Goal: Task Accomplishment & Management: Manage account settings

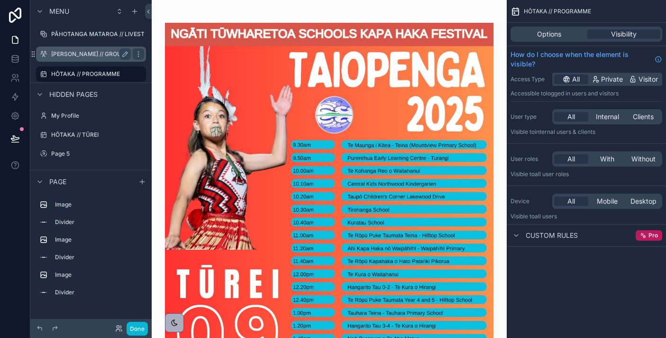
click at [57, 60] on div "[PERSON_NAME] // GROUPS" at bounding box center [91, 53] width 106 height 15
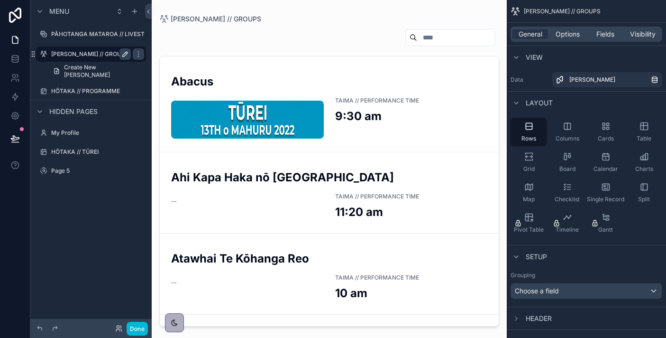
click at [127, 53] on icon "scrollable content" at bounding box center [125, 54] width 5 height 5
click at [108, 54] on input "**********" at bounding box center [83, 53] width 64 height 11
click at [141, 53] on icon "scrollable content" at bounding box center [139, 54] width 8 height 8
click at [135, 54] on icon "scrollable content" at bounding box center [139, 54] width 8 height 8
click at [0, 0] on icon "scrollable content" at bounding box center [0, 0] width 0 height 0
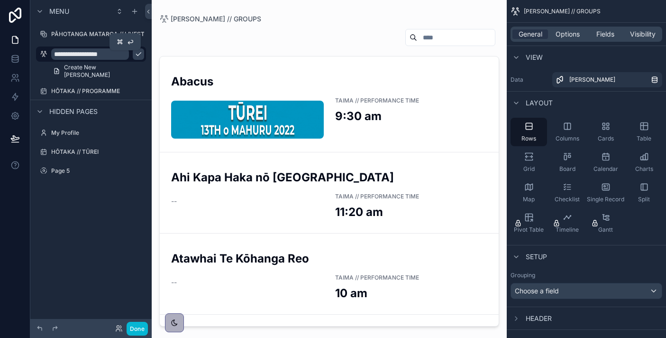
click at [135, 54] on icon "scrollable content" at bounding box center [139, 54] width 8 height 8
click at [118, 14] on icon "scrollable content" at bounding box center [120, 12] width 8 height 8
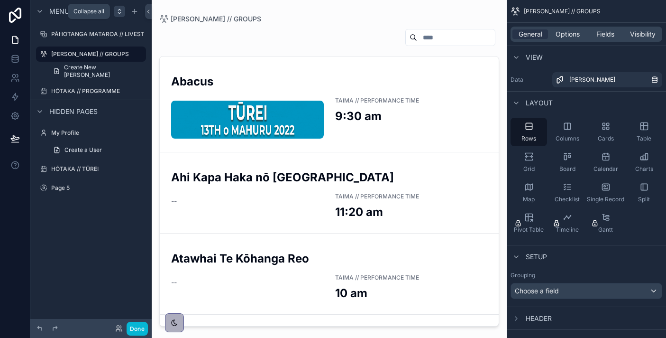
click at [118, 14] on icon "scrollable content" at bounding box center [120, 12] width 8 height 8
click at [134, 11] on icon "scrollable content" at bounding box center [135, 12] width 8 height 8
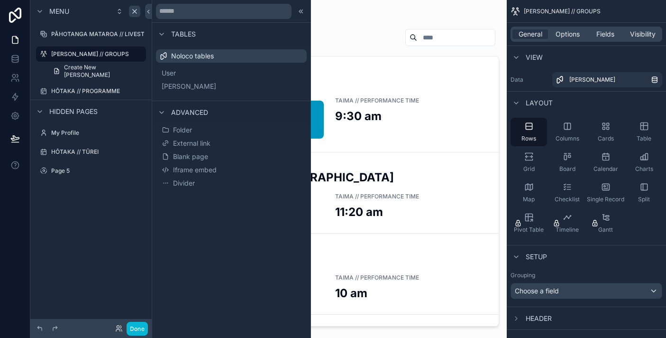
click at [55, 10] on span "Menu" at bounding box center [59, 11] width 20 height 9
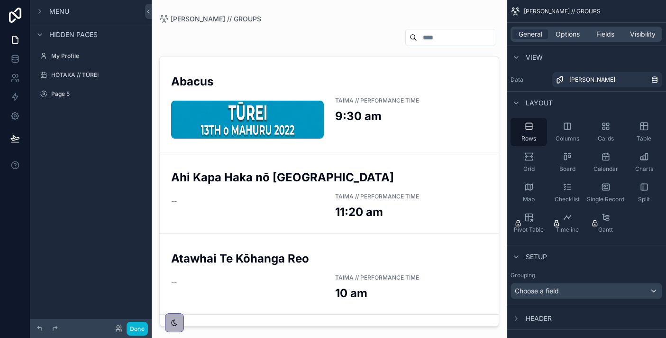
click at [55, 10] on span "Menu" at bounding box center [59, 11] width 20 height 9
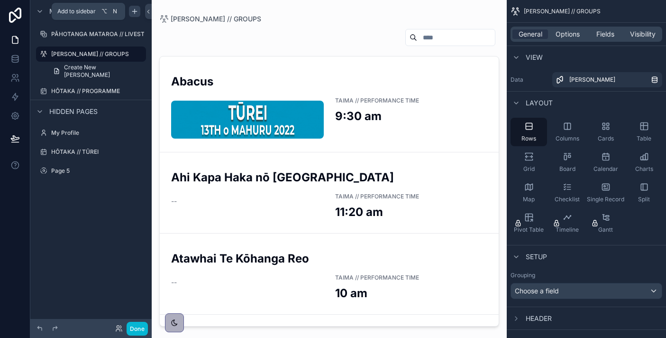
click at [131, 11] on icon "scrollable content" at bounding box center [135, 12] width 8 height 8
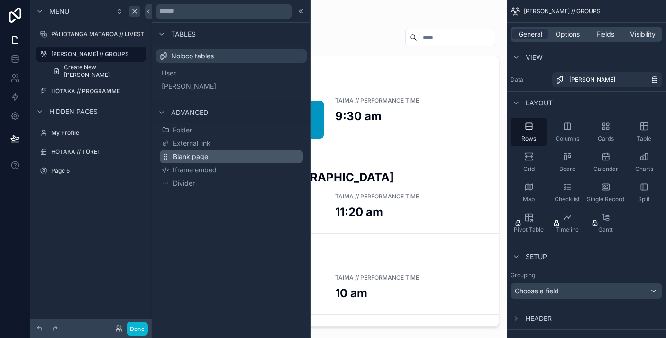
click at [210, 154] on button "Blank page" at bounding box center [231, 156] width 143 height 13
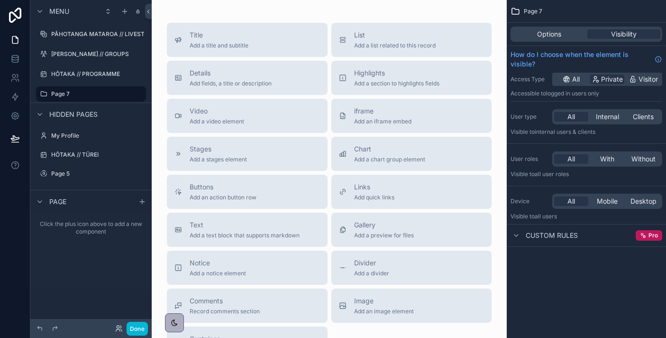
click at [81, 113] on span "Hidden pages" at bounding box center [73, 114] width 48 height 9
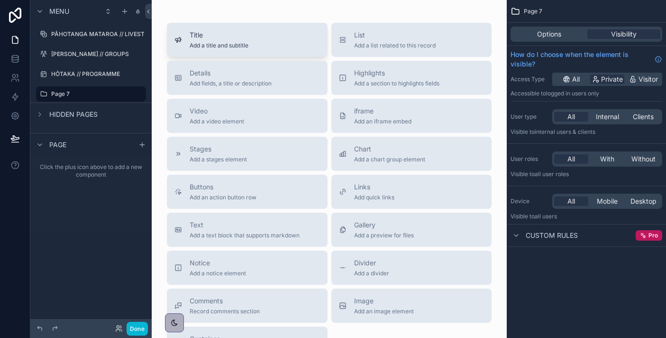
click at [233, 43] on span "Add a title and subtitle" at bounding box center [219, 46] width 59 height 8
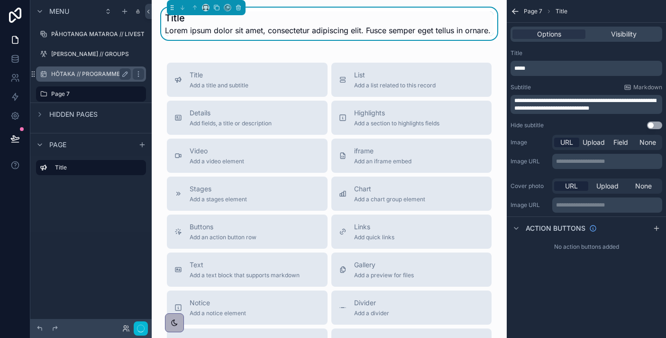
click at [76, 70] on label "HŌTAKA // PROGRAMME" at bounding box center [89, 74] width 76 height 8
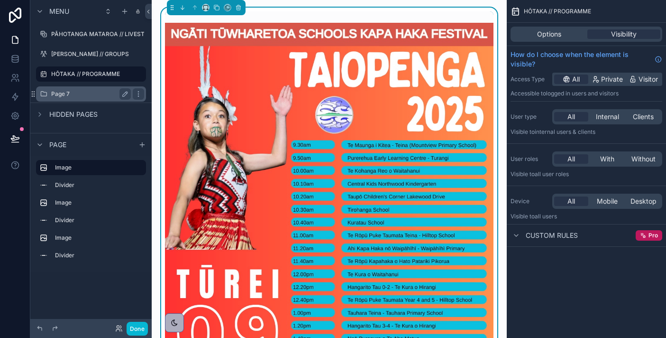
click at [79, 88] on div "Page 7" at bounding box center [91, 93] width 80 height 11
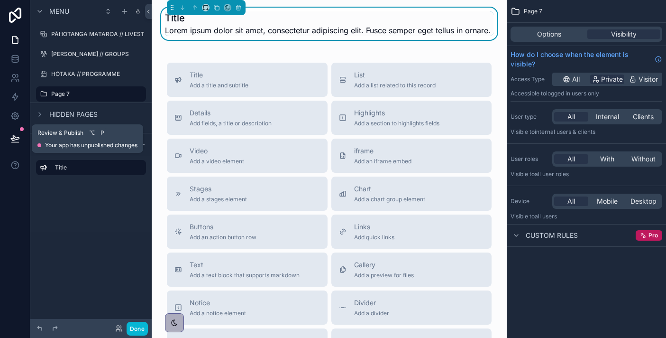
click at [14, 134] on icon at bounding box center [14, 138] width 9 height 9
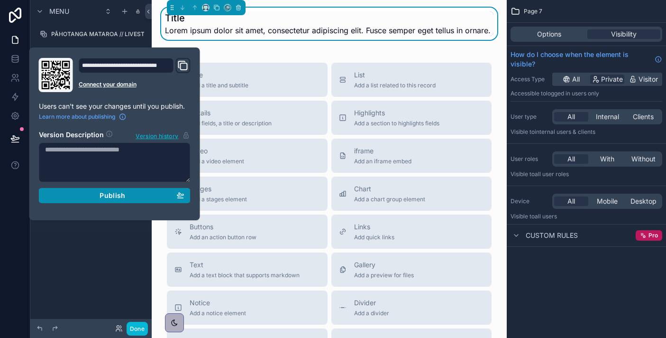
click at [95, 196] on div "Publish" at bounding box center [114, 195] width 139 height 9
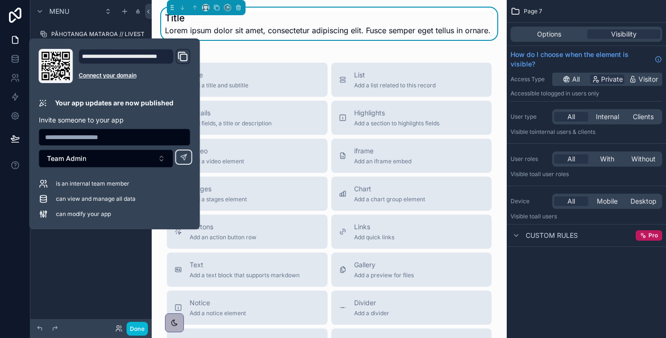
click at [186, 56] on icon "Domain and Custom Link" at bounding box center [182, 56] width 11 height 11
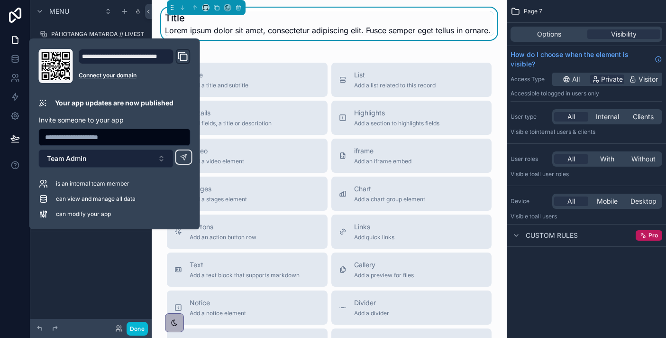
click at [138, 164] on button "Team Admin" at bounding box center [106, 158] width 135 height 18
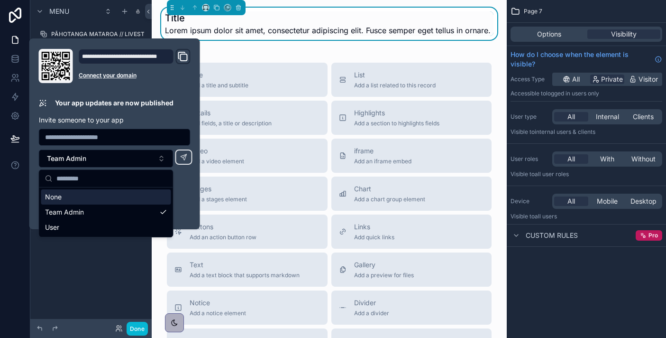
click at [182, 195] on div "can view and manage all data" at bounding box center [115, 198] width 152 height 9
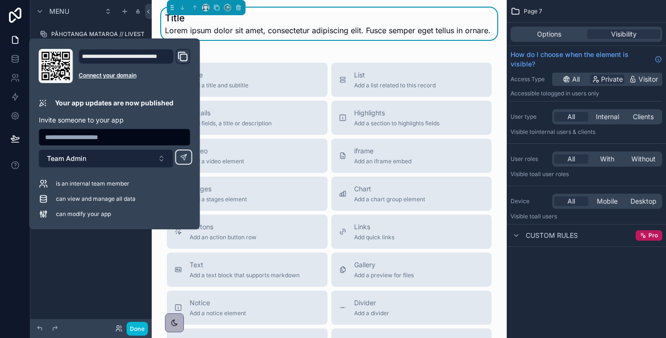
click at [129, 159] on button "Team Admin" at bounding box center [106, 158] width 135 height 18
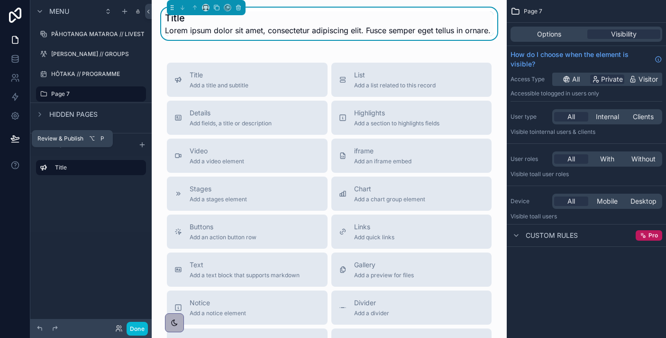
click at [23, 141] on button at bounding box center [15, 138] width 21 height 27
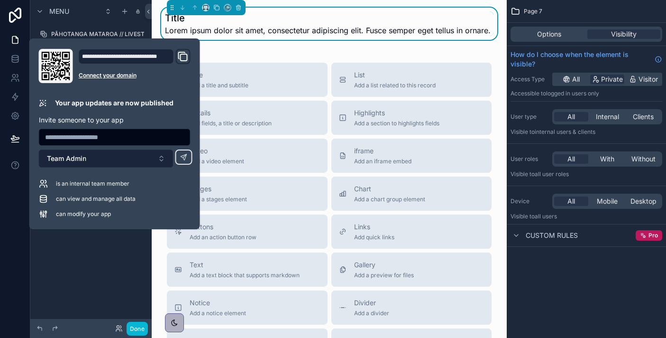
click at [159, 156] on button "Team Admin" at bounding box center [106, 158] width 135 height 18
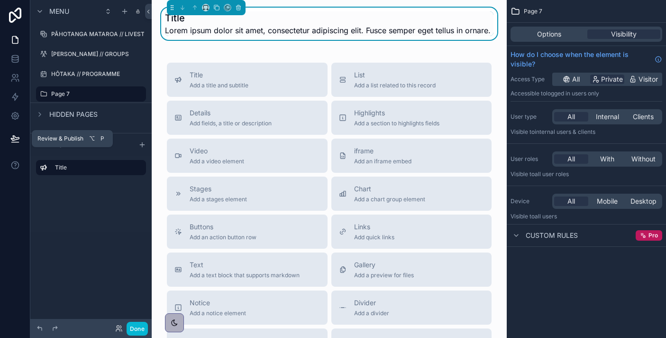
click at [23, 141] on button at bounding box center [15, 138] width 21 height 27
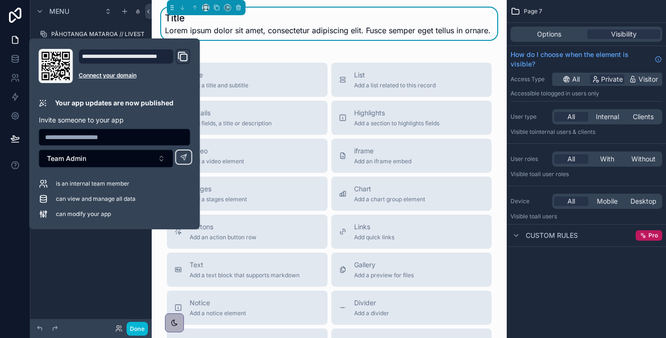
click at [89, 250] on div "Menu PĀHOTANGA MATAROA // LIVESTREAM NGĀ KAPA // GROUPS HŌTAKA // PROGRAMME Pag…" at bounding box center [90, 163] width 121 height 326
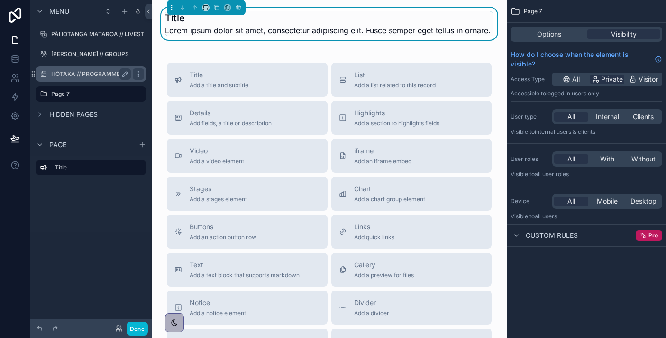
click at [84, 81] on div "HŌTAKA // PROGRAMME" at bounding box center [91, 73] width 106 height 15
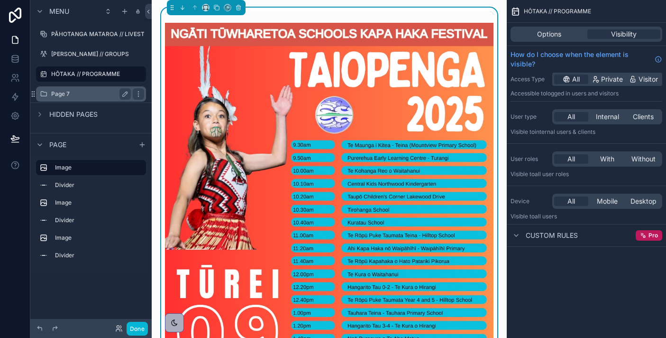
click at [83, 94] on label "Page 7" at bounding box center [89, 94] width 76 height 8
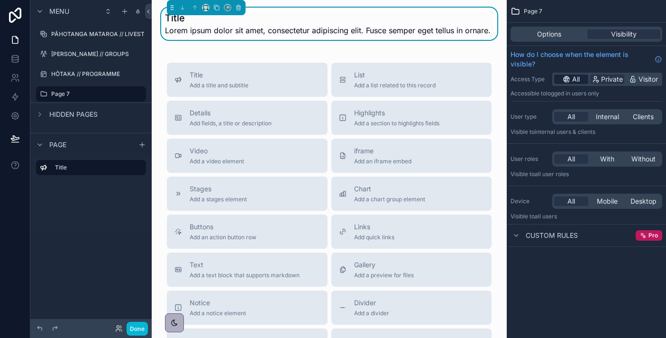
click at [570, 78] on div "All" at bounding box center [571, 78] width 34 height 9
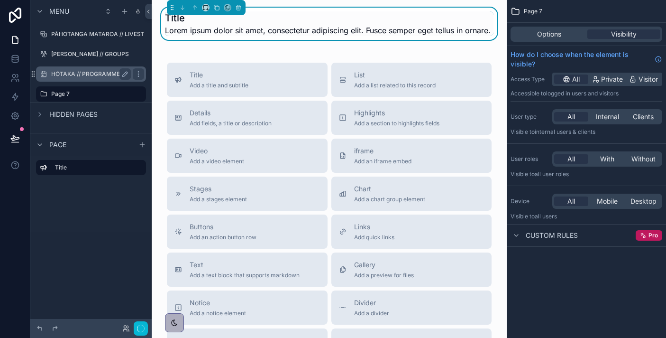
click at [63, 67] on div "HŌTAKA // PROGRAMME" at bounding box center [91, 73] width 106 height 15
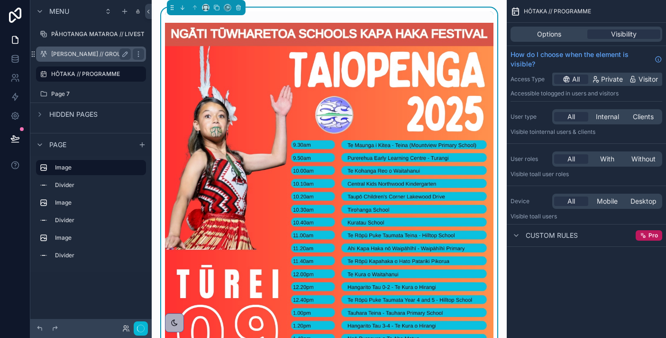
click at [75, 60] on div "[PERSON_NAME] // GROUPS" at bounding box center [91, 53] width 106 height 15
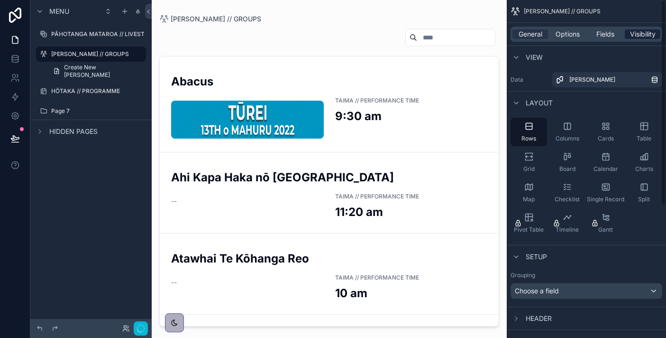
click at [652, 31] on span "Visibility" at bounding box center [643, 33] width 26 height 9
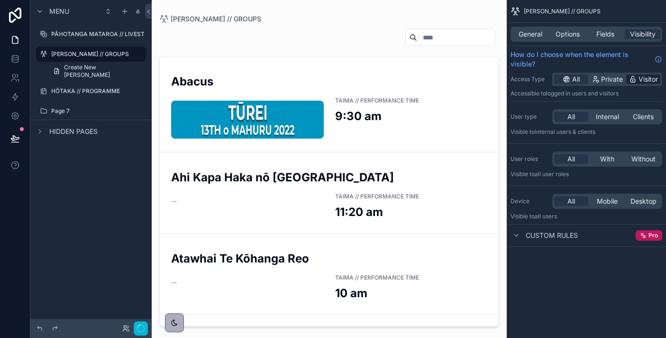
click at [638, 80] on div "Visitor" at bounding box center [643, 78] width 34 height 9
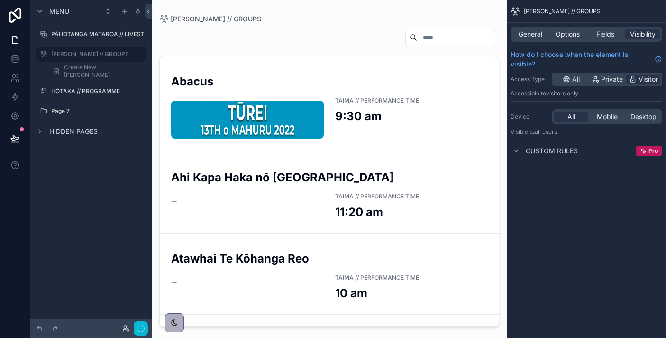
click at [83, 194] on div "Menu PĀHOTANGA MATAROA // LIVESTREAM [PERSON_NAME] // GROUPS Create New [PERSON…" at bounding box center [90, 163] width 121 height 326
click at [102, 31] on label "PĀHOTANGA MATAROA // LIVESTREAM" at bounding box center [106, 34] width 110 height 8
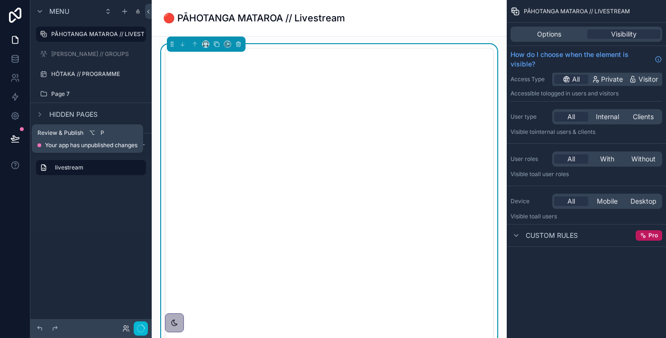
click at [18, 135] on icon at bounding box center [14, 138] width 9 height 9
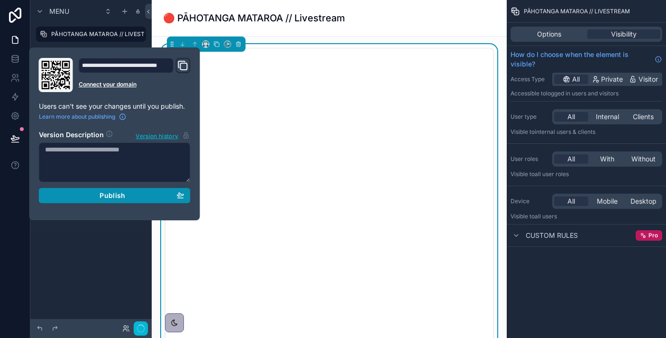
click at [92, 196] on div "Publish" at bounding box center [114, 195] width 139 height 9
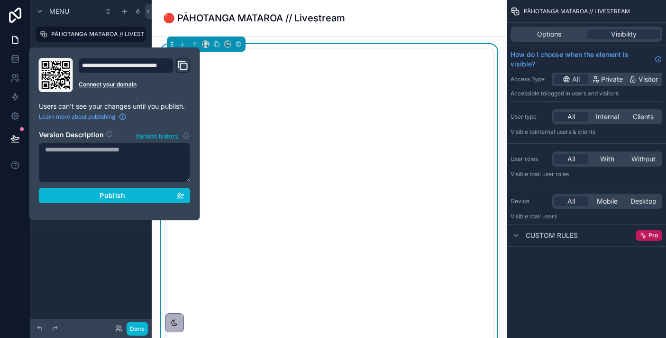
click at [141, 244] on div "Menu PĀHOTANGA MATAROA // LIVESTREAM NGĀ KAPA // GROUPS HŌTAKA // PROGRAMME Pag…" at bounding box center [90, 163] width 121 height 326
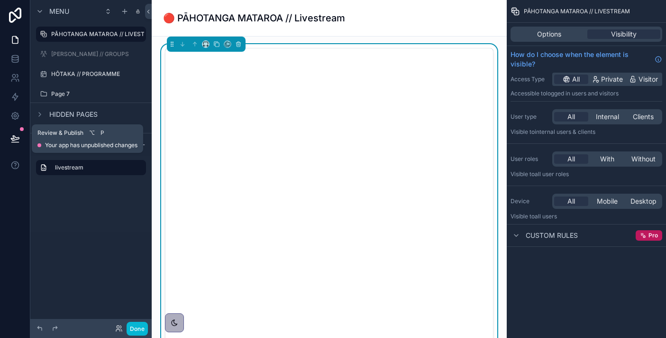
click at [10, 138] on icon at bounding box center [14, 138] width 9 height 9
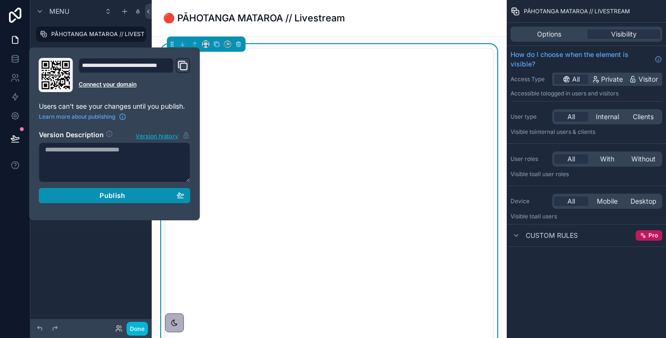
click at [120, 196] on span "Publish" at bounding box center [113, 195] width 26 height 9
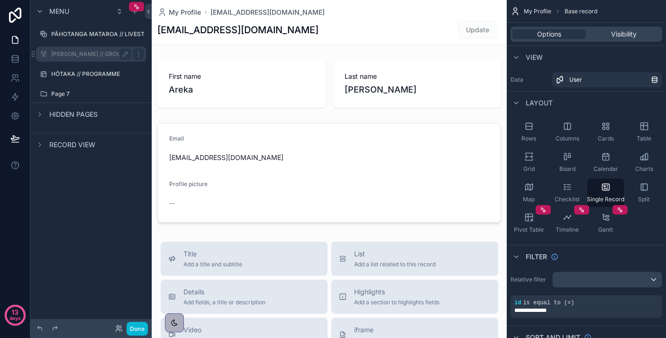
click at [104, 52] on label "[PERSON_NAME] // GROUPS" at bounding box center [90, 54] width 78 height 8
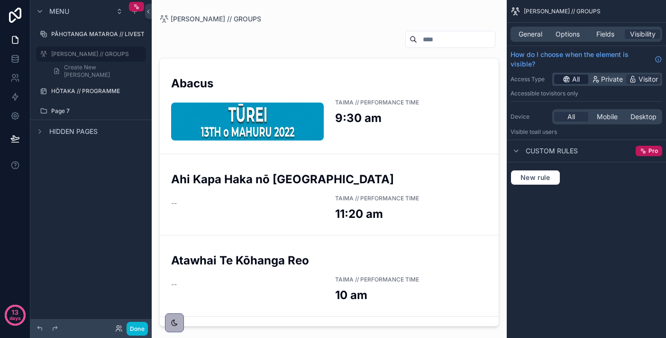
click at [573, 81] on span "All" at bounding box center [576, 78] width 8 height 9
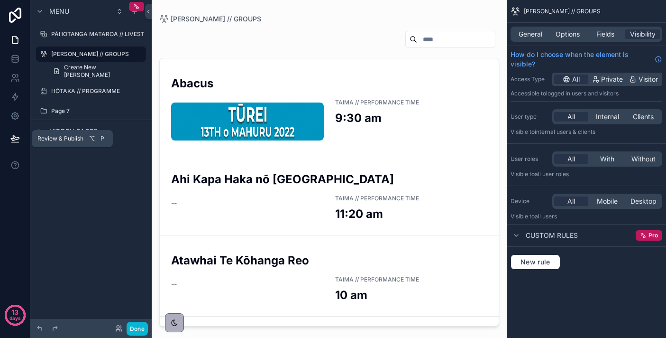
click at [19, 138] on icon at bounding box center [15, 138] width 8 height 5
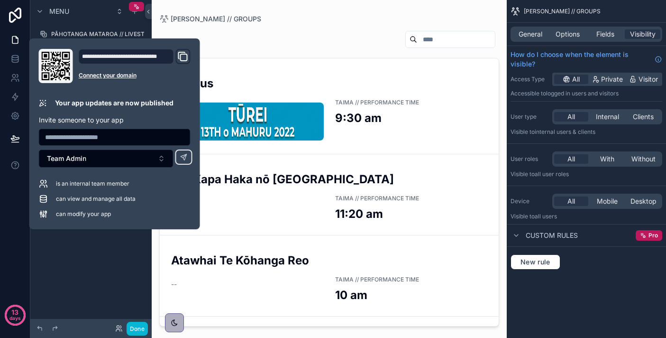
click at [117, 248] on div "Menu PĀHOTANGA MATAROA // LIVESTREAM [PERSON_NAME] // GROUPS Create New [PERSON…" at bounding box center [90, 163] width 121 height 326
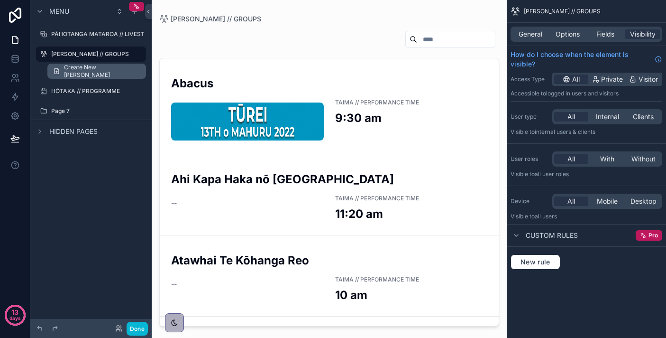
click at [102, 75] on link "Create New [PERSON_NAME]" at bounding box center [96, 71] width 99 height 15
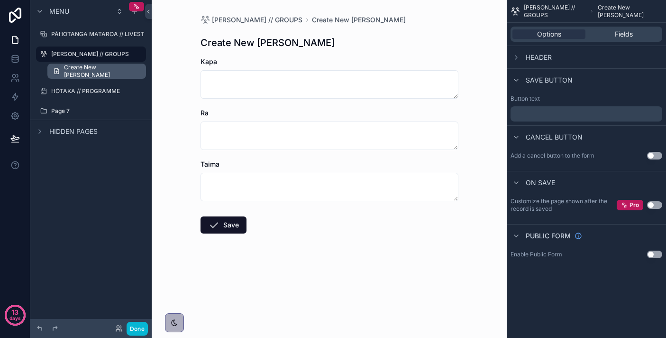
click at [102, 75] on link "Create New [PERSON_NAME]" at bounding box center [96, 71] width 99 height 15
click at [104, 52] on label "[PERSON_NAME] // GROUPS" at bounding box center [90, 54] width 78 height 8
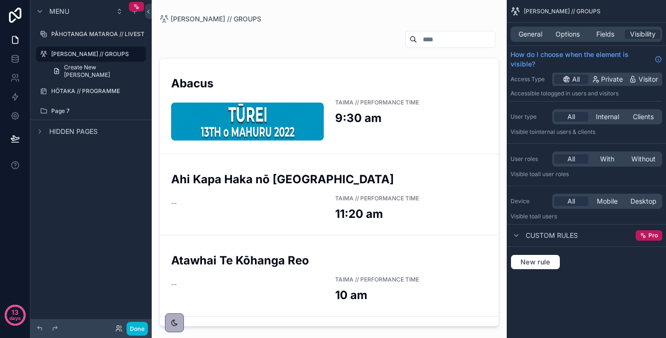
click at [554, 233] on span "Custom rules" at bounding box center [552, 234] width 52 height 9
click at [542, 261] on span "New rule" at bounding box center [535, 261] width 37 height 9
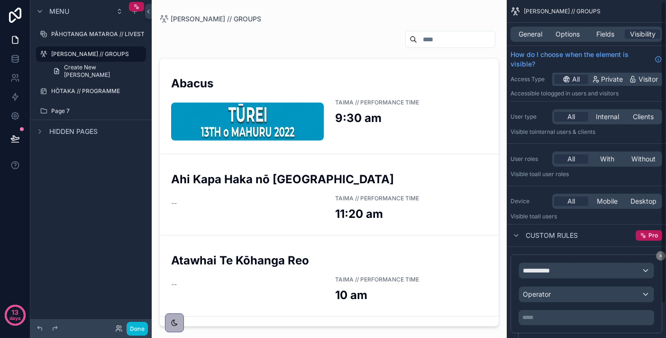
scroll to position [40, 0]
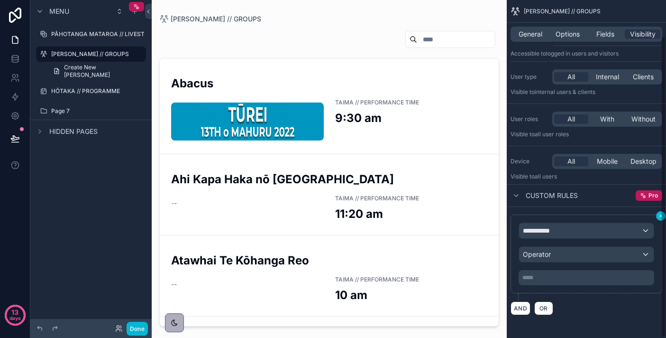
click at [660, 218] on icon "scrollable content" at bounding box center [661, 216] width 6 height 6
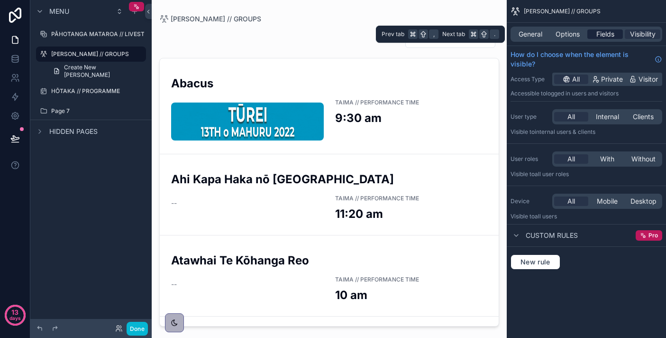
click at [607, 38] on span "Fields" at bounding box center [606, 33] width 18 height 9
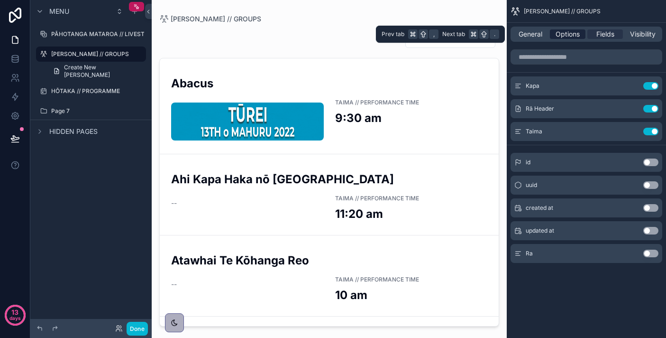
click at [575, 35] on span "Options" at bounding box center [568, 33] width 24 height 9
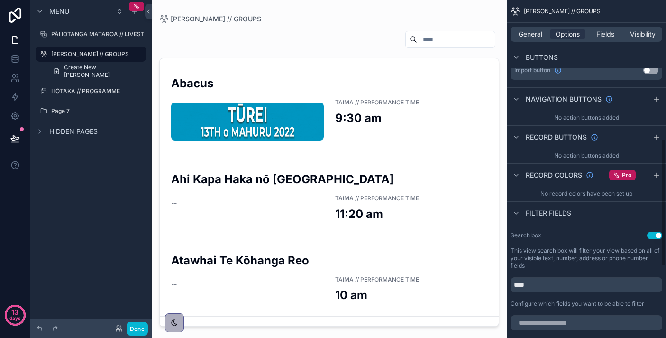
scroll to position [369, 0]
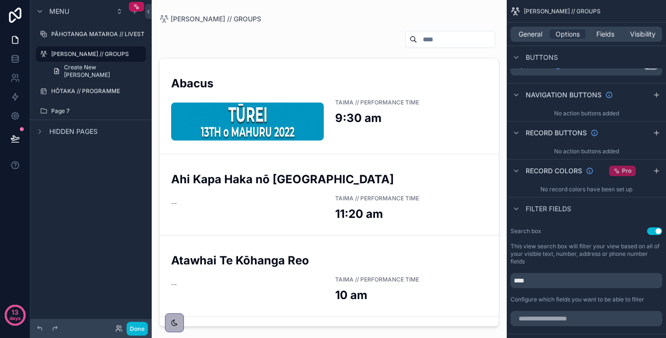
click at [622, 169] on div "Pro" at bounding box center [622, 170] width 27 height 10
click at [653, 174] on icon "scrollable content" at bounding box center [657, 171] width 8 height 8
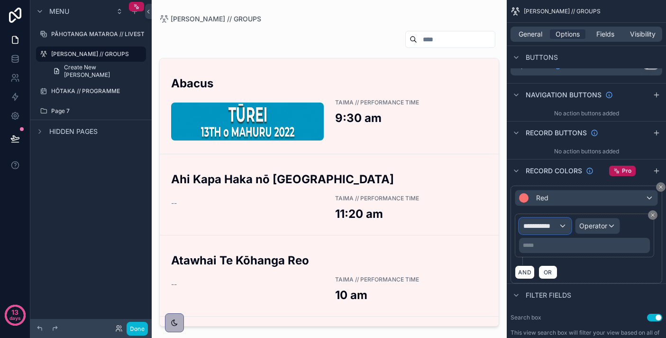
click at [555, 229] on span "**********" at bounding box center [541, 225] width 35 height 9
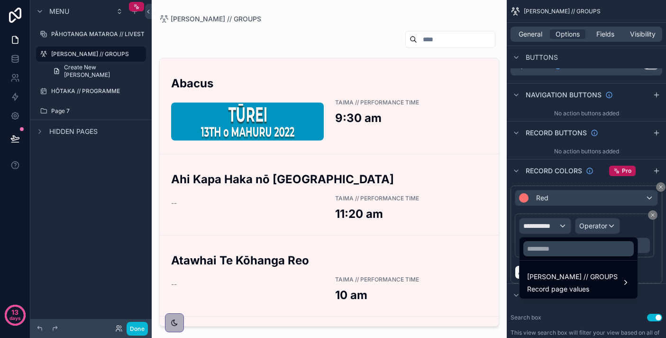
click at [556, 228] on div "scrollable content" at bounding box center [333, 169] width 666 height 338
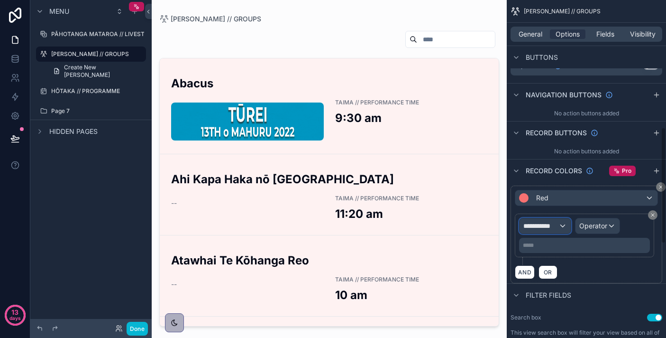
click at [550, 224] on span "**********" at bounding box center [541, 225] width 35 height 9
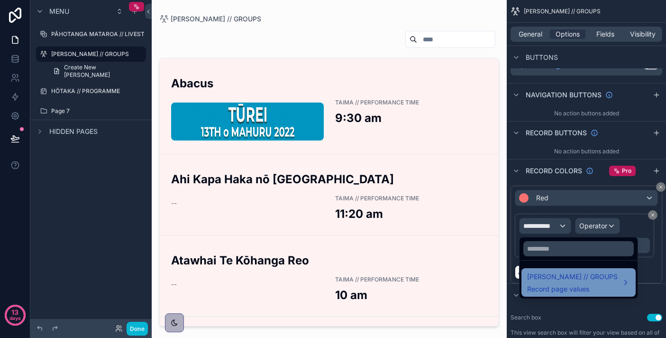
click at [592, 284] on span "Record page values" at bounding box center [572, 288] width 91 height 9
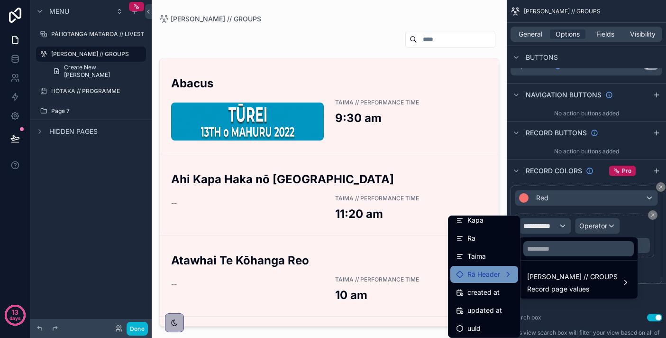
scroll to position [26, 0]
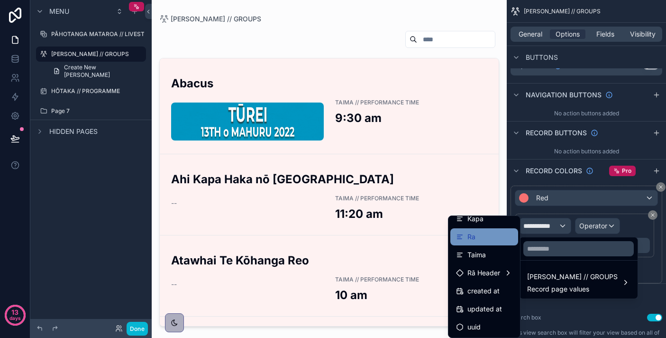
click at [482, 239] on div "Ra" at bounding box center [484, 236] width 56 height 11
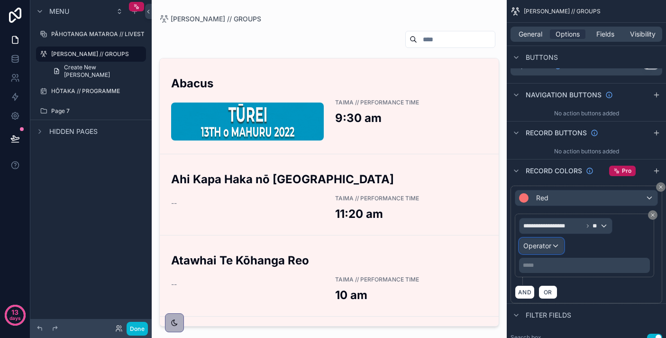
click at [557, 248] on div "Operator" at bounding box center [542, 245] width 44 height 15
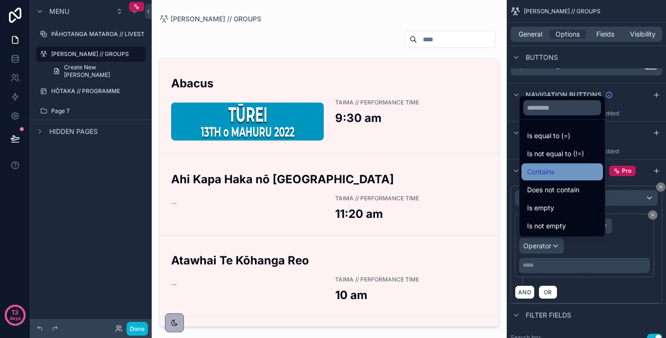
click at [559, 175] on div "Contains" at bounding box center [562, 171] width 70 height 11
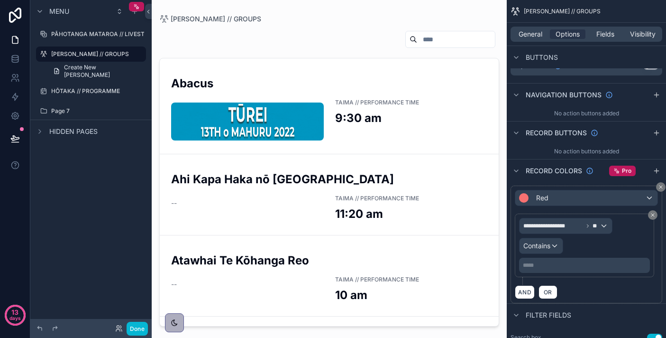
click at [543, 262] on p "***** ﻿" at bounding box center [585, 265] width 125 height 8
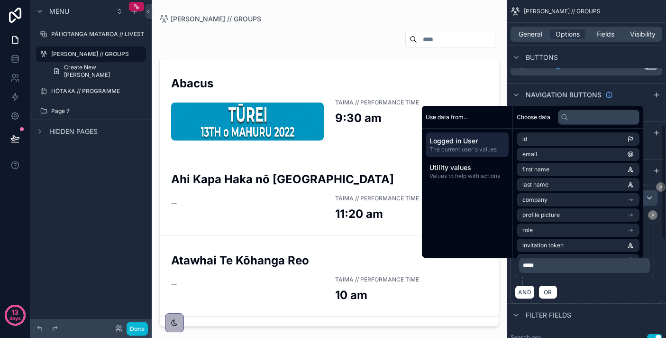
click at [590, 286] on div "AND OR" at bounding box center [586, 292] width 143 height 14
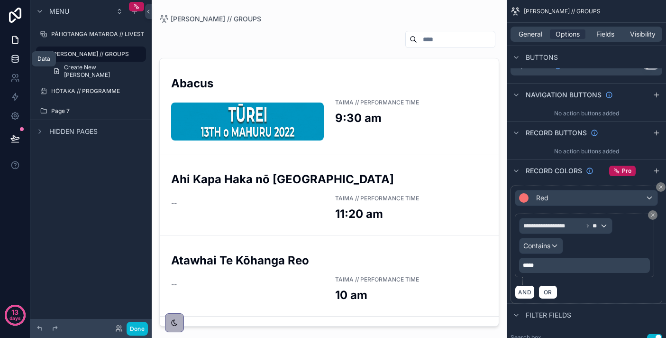
click at [13, 57] on icon at bounding box center [15, 56] width 6 height 2
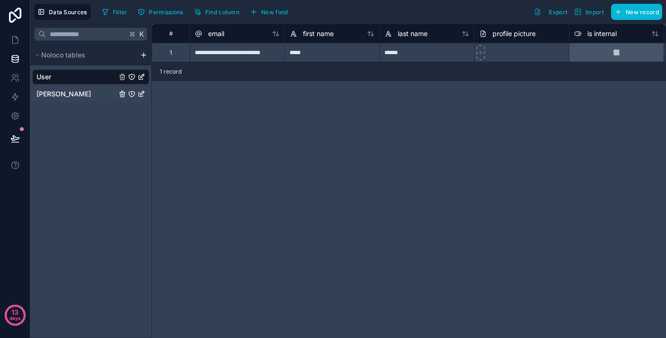
click at [74, 93] on link "[PERSON_NAME]" at bounding box center [77, 93] width 80 height 9
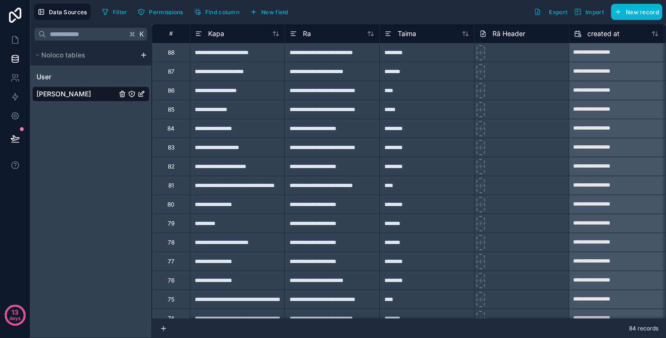
click at [168, 38] on div "#" at bounding box center [171, 33] width 38 height 19
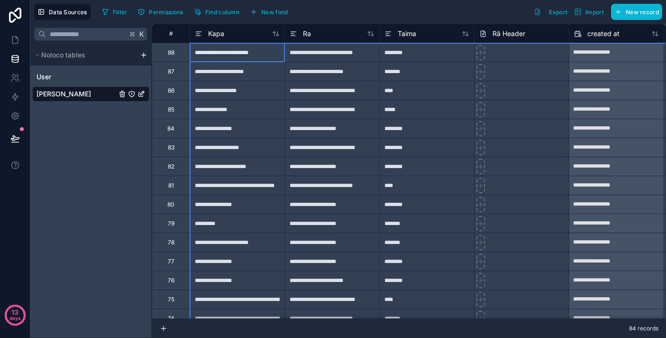
click at [170, 33] on div "#" at bounding box center [170, 33] width 23 height 7
click at [280, 36] on div "Kapa" at bounding box center [237, 33] width 94 height 11
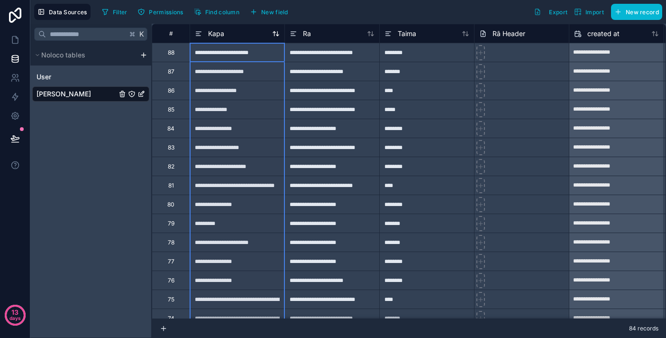
click at [279, 34] on icon at bounding box center [276, 34] width 8 height 8
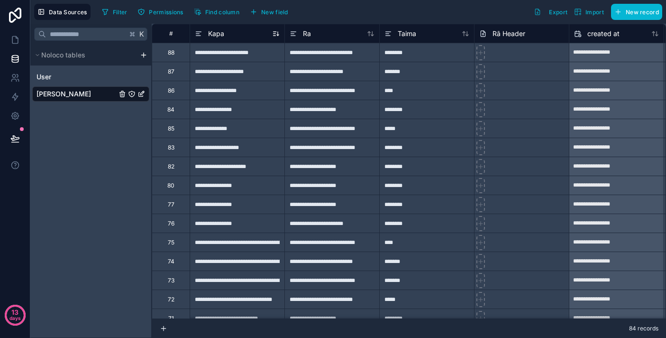
click at [277, 37] on div "Kapa" at bounding box center [237, 33] width 85 height 11
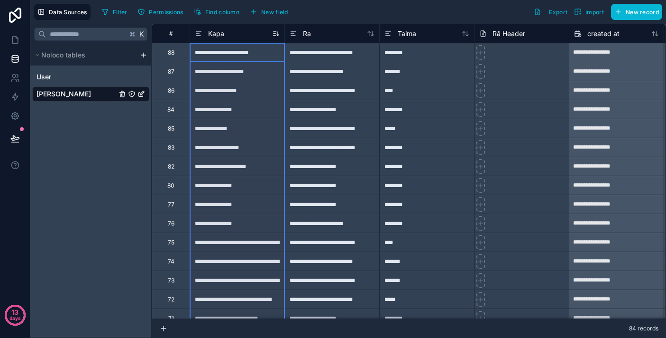
click at [276, 35] on icon at bounding box center [276, 34] width 8 height 8
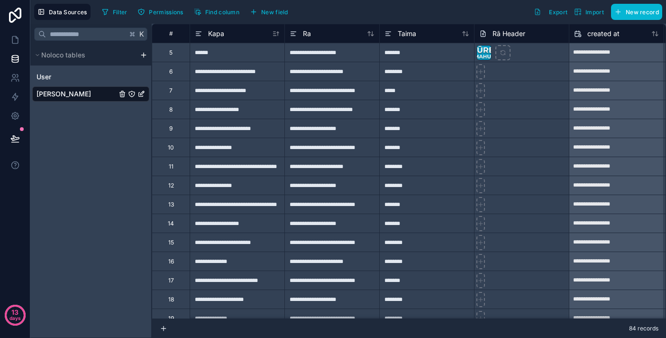
click at [535, 37] on div "Rā Header" at bounding box center [521, 33] width 85 height 11
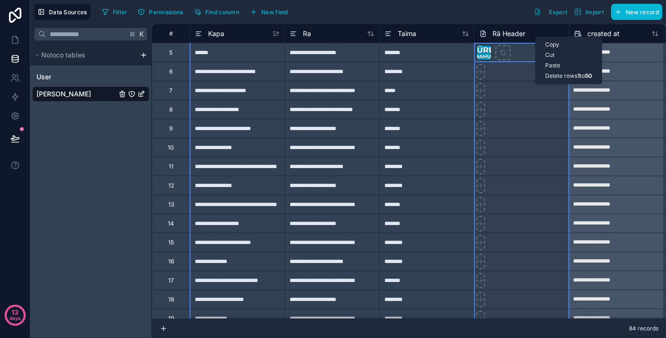
click at [527, 36] on div "Rā Header" at bounding box center [521, 33] width 85 height 11
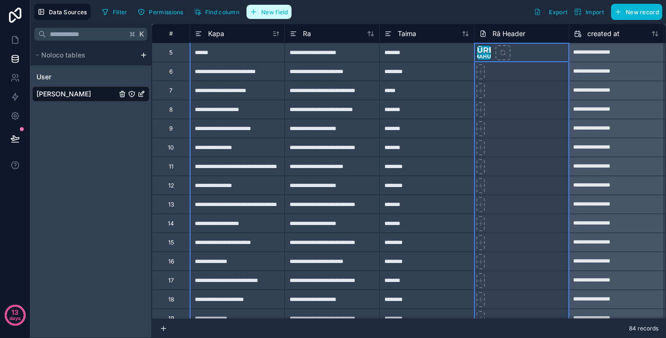
click at [263, 9] on span "New field" at bounding box center [274, 12] width 27 height 7
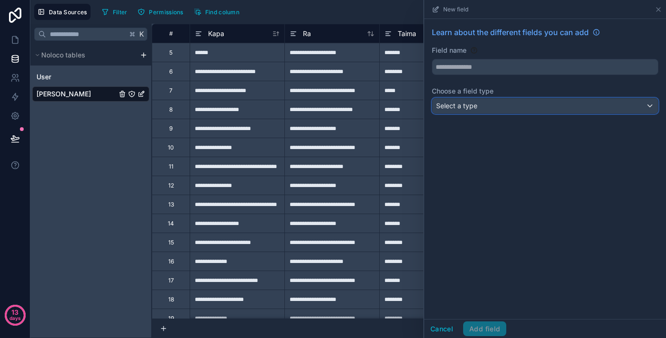
click at [478, 104] on div "Select a type" at bounding box center [545, 105] width 226 height 15
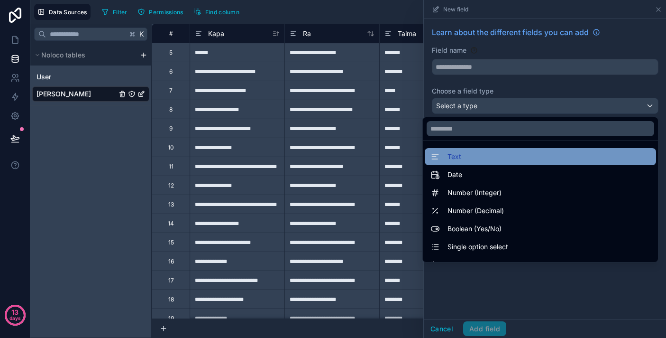
click at [473, 154] on div "Text" at bounding box center [541, 156] width 220 height 11
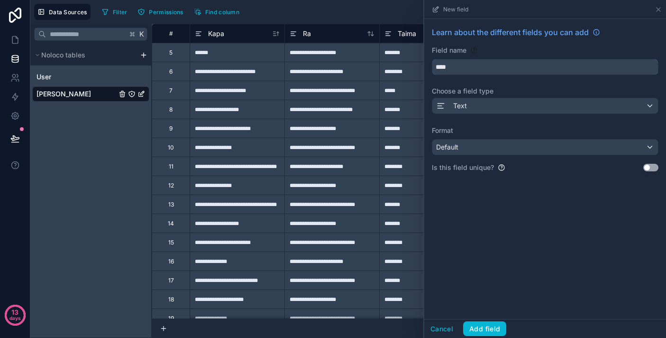
click at [470, 69] on input "****" at bounding box center [545, 66] width 226 height 15
type input "*******"
click at [473, 154] on div "Default" at bounding box center [545, 146] width 226 height 15
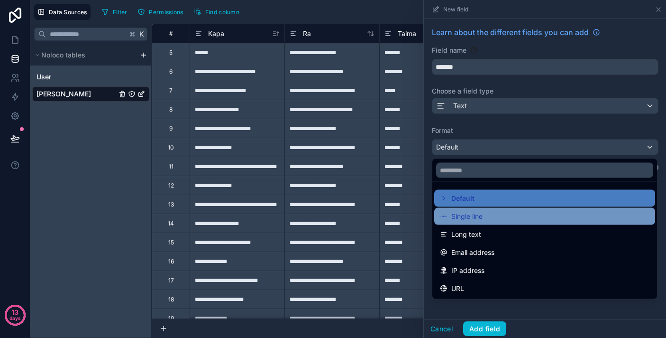
click at [486, 216] on div "Single line" at bounding box center [545, 216] width 210 height 11
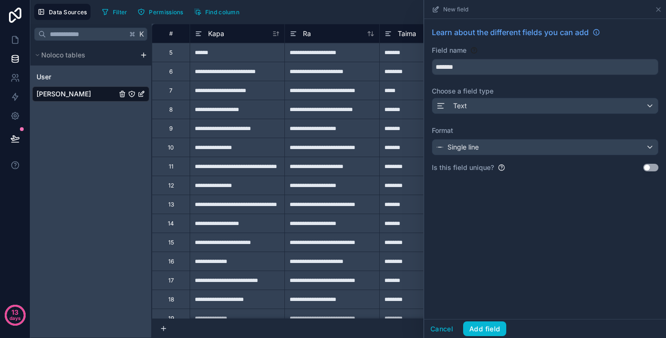
click at [494, 240] on div "Learn about the different fields you can add Field name ******* Choose a field …" at bounding box center [545, 169] width 242 height 300
click at [484, 327] on button "Add field" at bounding box center [484, 328] width 43 height 15
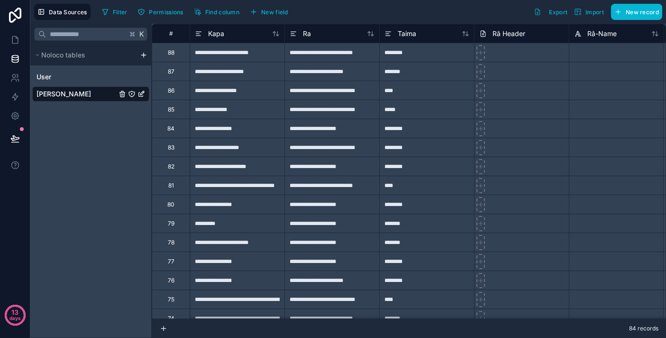
click at [328, 56] on div "**********" at bounding box center [332, 52] width 95 height 19
click at [595, 54] on div at bounding box center [616, 52] width 95 height 19
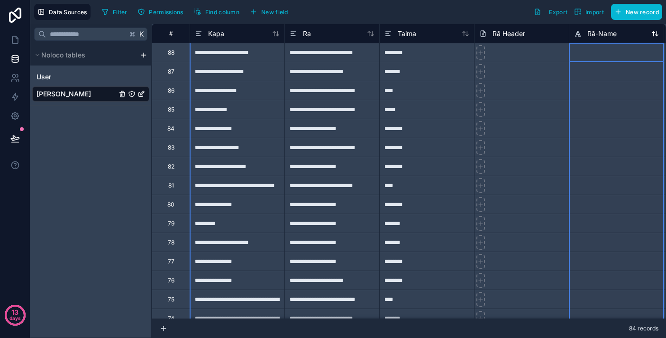
drag, startPoint x: 594, startPoint y: 37, endPoint x: 589, endPoint y: 38, distance: 5.6
click at [589, 38] on div "Rā-Name" at bounding box center [595, 33] width 43 height 11
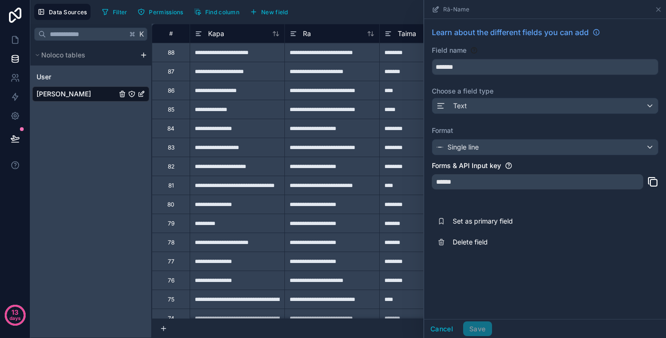
click at [664, 8] on div "Rā-Name" at bounding box center [545, 9] width 242 height 19
click at [662, 9] on icon at bounding box center [659, 10] width 8 height 8
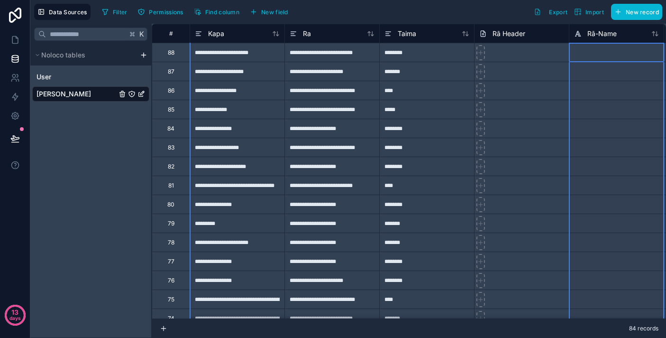
drag, startPoint x: 579, startPoint y: 33, endPoint x: 622, endPoint y: 74, distance: 58.7
click at [626, 39] on div "Rā-Name" at bounding box center [616, 33] width 85 height 11
drag, startPoint x: 626, startPoint y: 36, endPoint x: 608, endPoint y: 37, distance: 18.5
click at [608, 37] on div "Rā-Name" at bounding box center [616, 33] width 85 height 11
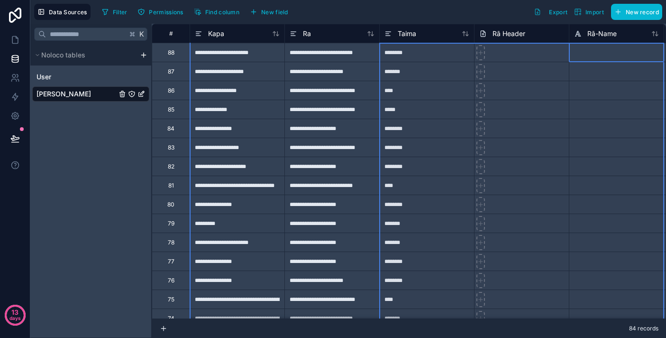
drag, startPoint x: 609, startPoint y: 36, endPoint x: 409, endPoint y: 63, distance: 202.0
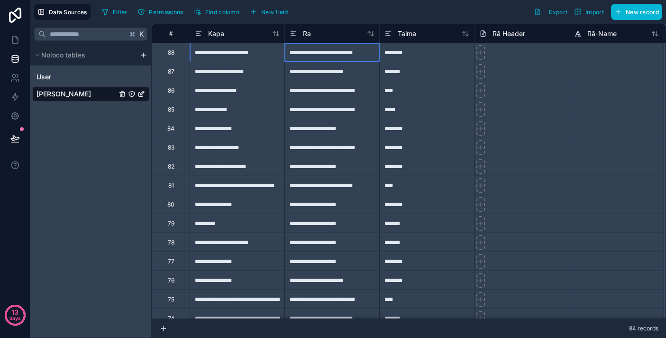
click at [354, 56] on div "**********" at bounding box center [332, 52] width 95 height 19
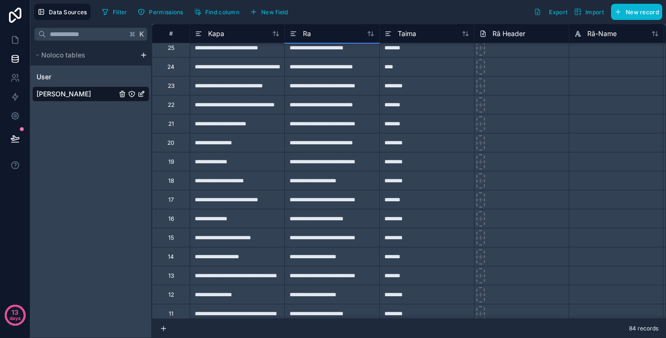
scroll to position [1318, 0]
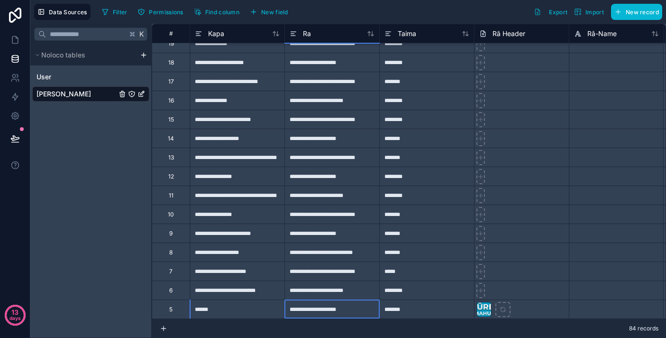
click at [335, 310] on div "**********" at bounding box center [332, 308] width 95 height 19
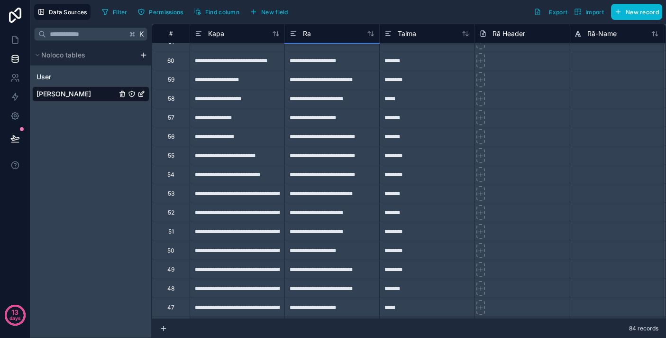
scroll to position [522, 0]
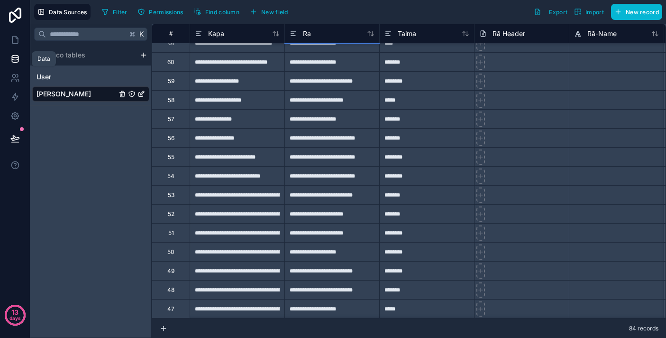
click at [13, 56] on icon at bounding box center [14, 58] width 9 height 9
click at [14, 94] on icon at bounding box center [15, 96] width 6 height 7
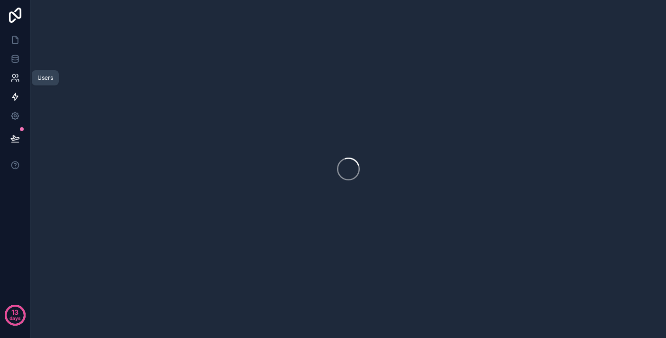
click at [16, 79] on icon at bounding box center [13, 80] width 5 height 2
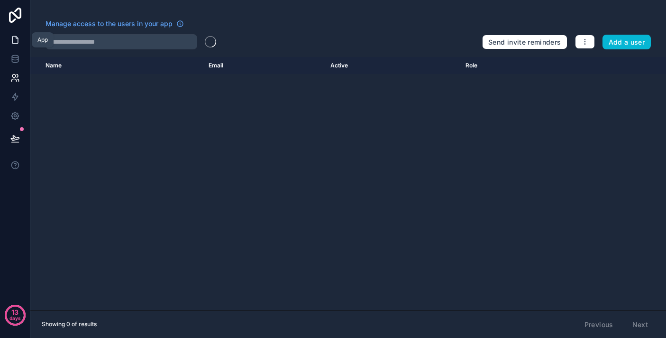
click at [17, 38] on icon at bounding box center [14, 39] width 9 height 9
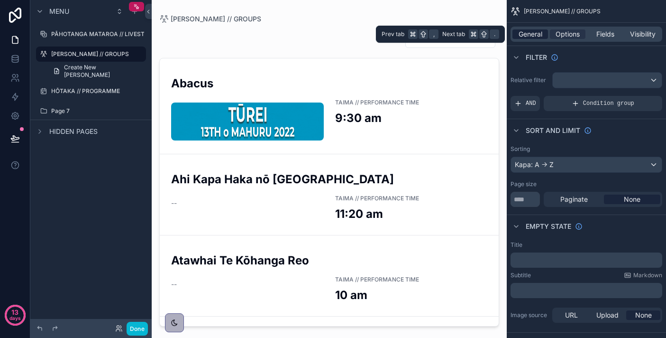
click at [538, 36] on span "General" at bounding box center [531, 33] width 24 height 9
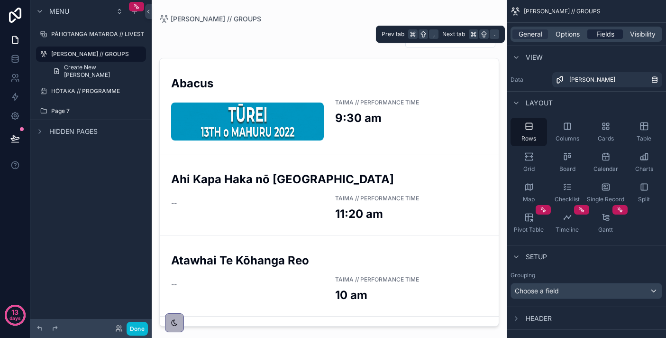
click at [604, 33] on span "Fields" at bounding box center [606, 33] width 18 height 9
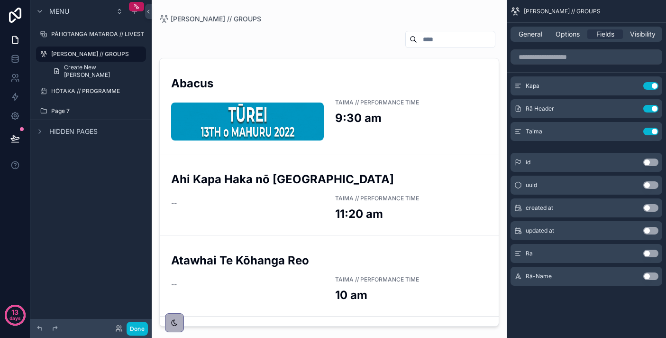
click at [638, 39] on div "General Options Fields Visibility" at bounding box center [587, 34] width 152 height 15
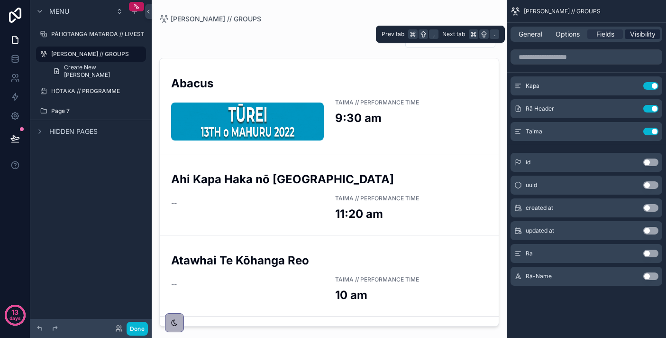
click at [636, 33] on span "Visibility" at bounding box center [643, 33] width 26 height 9
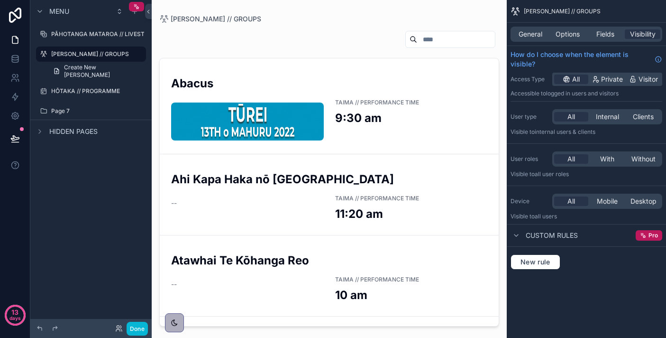
click at [304, 74] on div "scrollable content" at bounding box center [329, 163] width 355 height 326
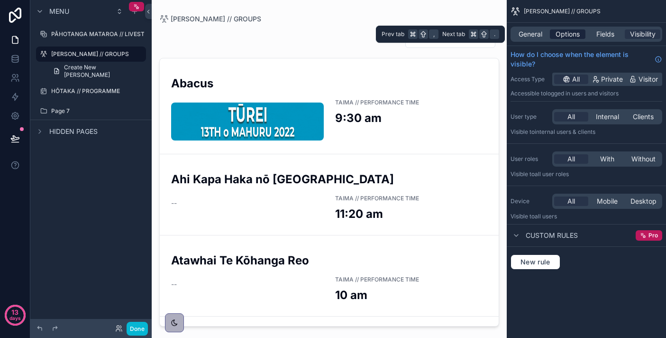
click at [576, 33] on span "Options" at bounding box center [568, 33] width 24 height 9
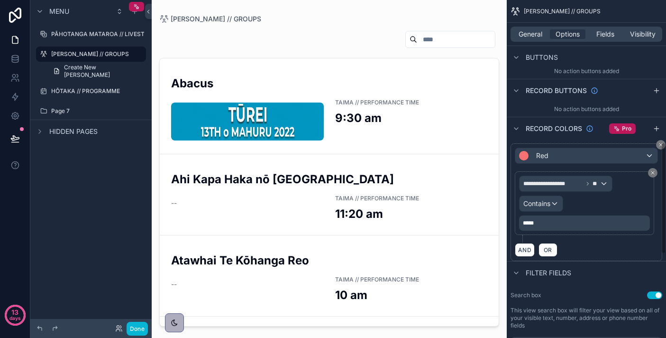
scroll to position [434, 0]
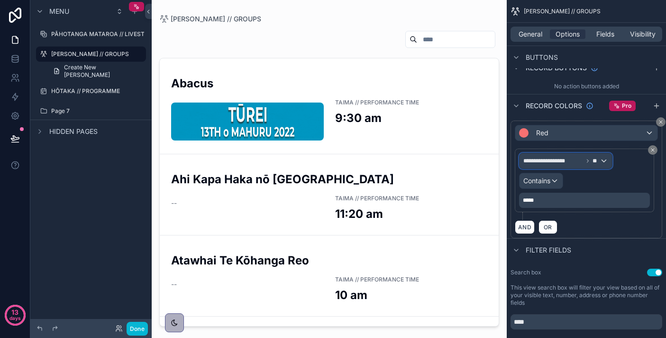
click at [576, 163] on span "**********" at bounding box center [554, 161] width 60 height 8
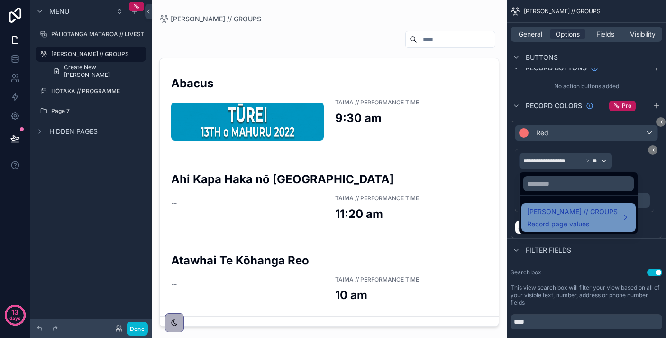
click at [571, 221] on span "Record page values" at bounding box center [572, 223] width 91 height 9
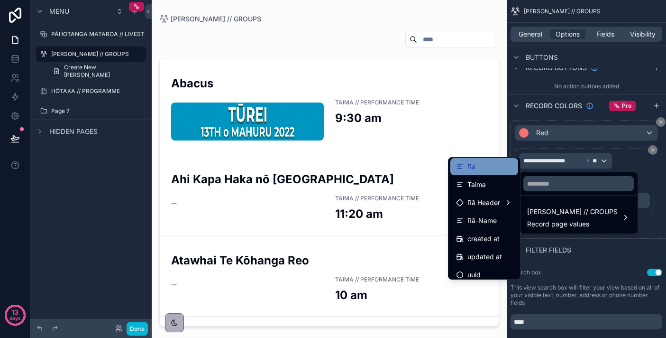
scroll to position [44, 0]
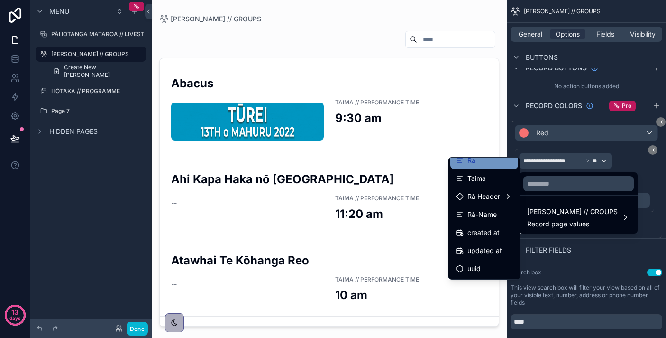
click at [479, 164] on div "Ra" at bounding box center [484, 160] width 56 height 11
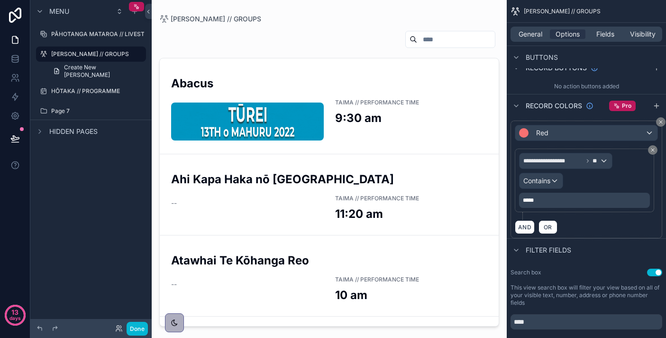
click at [548, 201] on p "*****" at bounding box center [585, 200] width 125 height 8
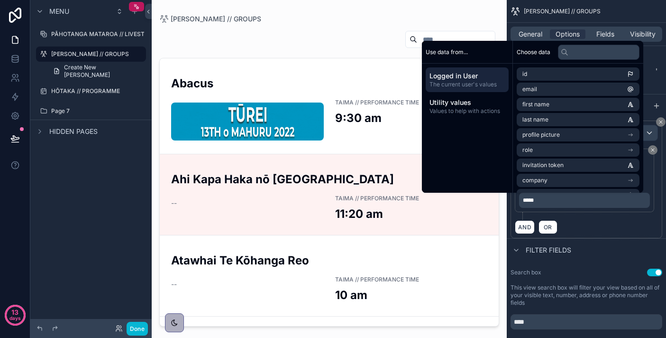
click at [617, 222] on div "AND OR" at bounding box center [586, 227] width 143 height 14
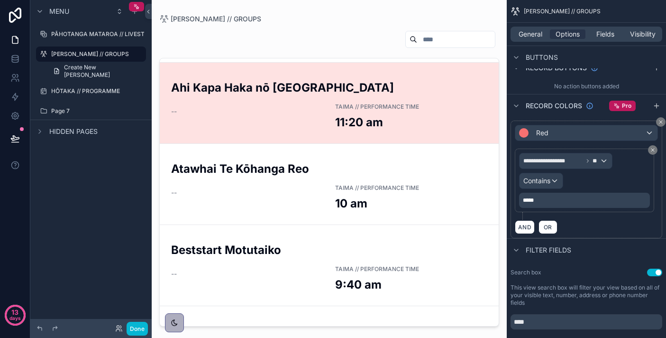
scroll to position [0, 0]
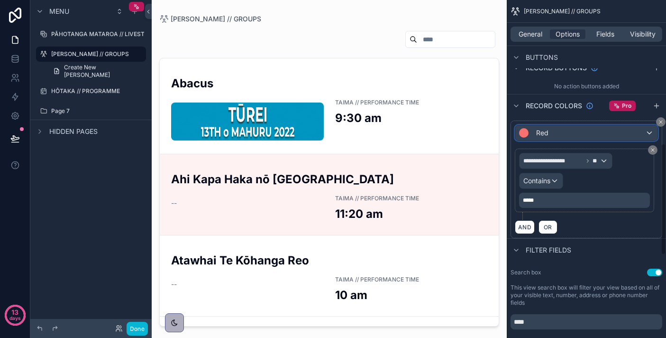
click at [649, 135] on div "Red" at bounding box center [586, 132] width 142 height 15
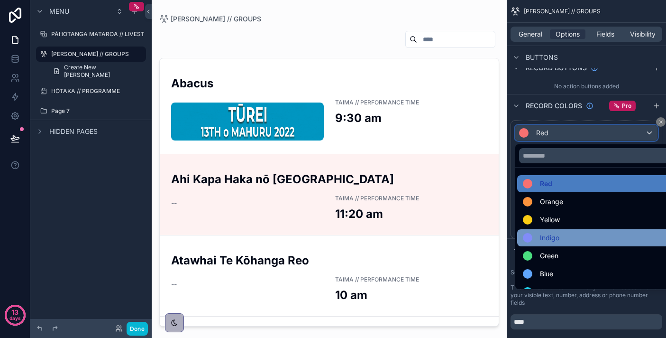
scroll to position [67, 0]
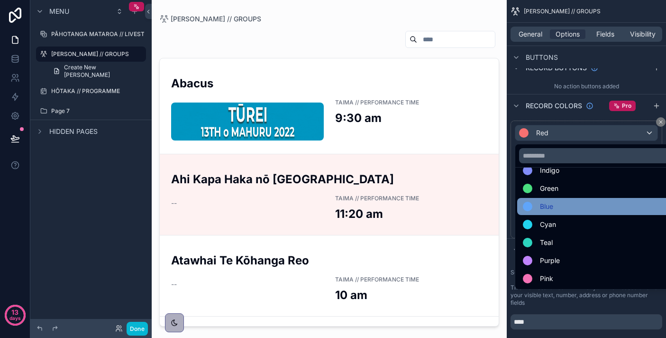
click at [588, 203] on div "Blue" at bounding box center [597, 206] width 149 height 11
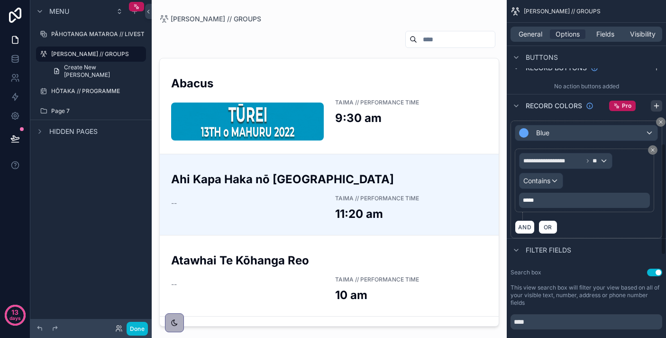
click at [659, 102] on icon "scrollable content" at bounding box center [657, 106] width 8 height 8
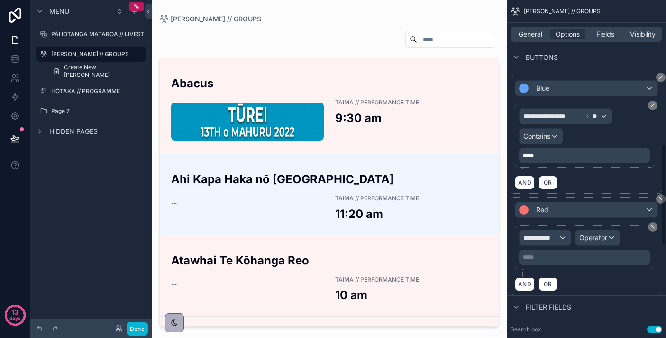
scroll to position [496, 0]
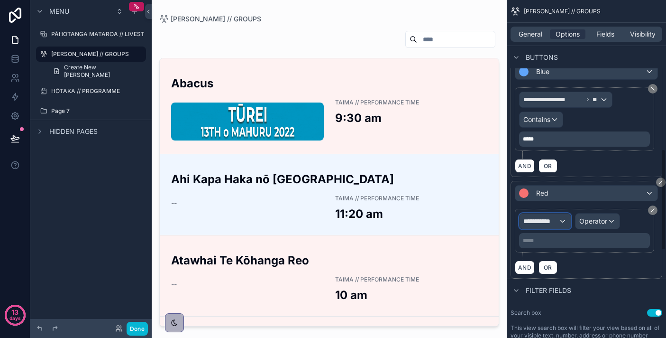
click at [553, 223] on span "**********" at bounding box center [541, 220] width 35 height 9
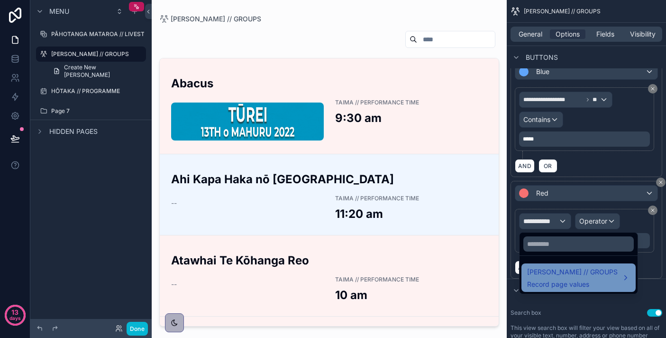
click at [567, 273] on span "[PERSON_NAME] // GROUPS" at bounding box center [572, 271] width 91 height 11
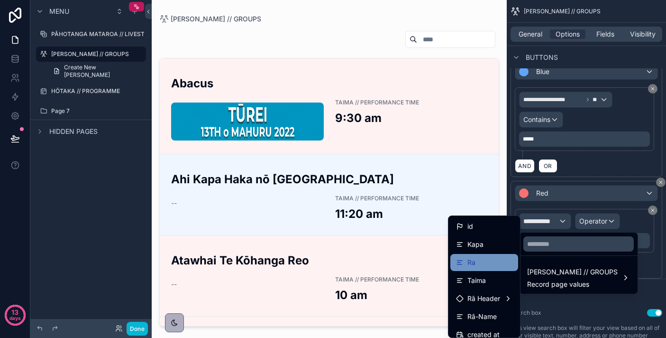
click at [486, 258] on div "Ra" at bounding box center [484, 262] width 56 height 11
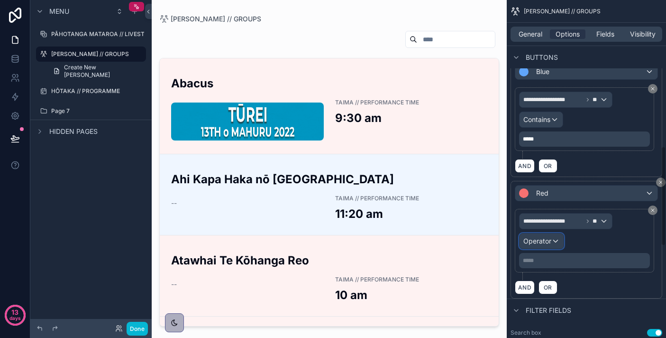
click at [549, 240] on span "Operator" at bounding box center [538, 241] width 28 height 8
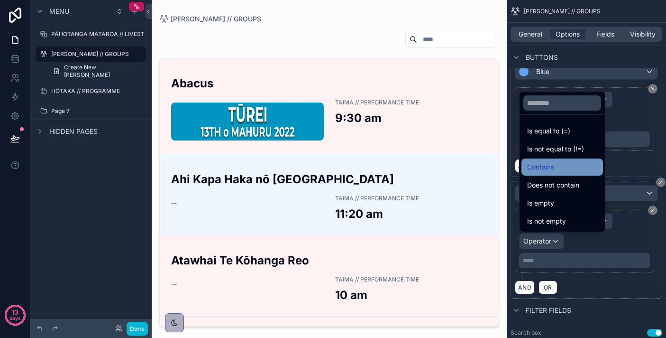
click at [554, 171] on span "Contains" at bounding box center [540, 166] width 27 height 11
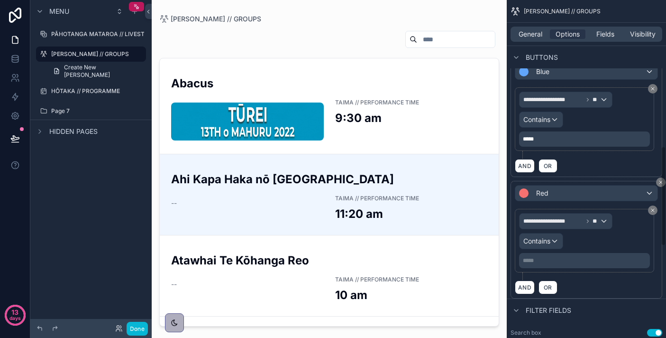
click at [557, 257] on p "***** ﻿" at bounding box center [585, 261] width 125 height 8
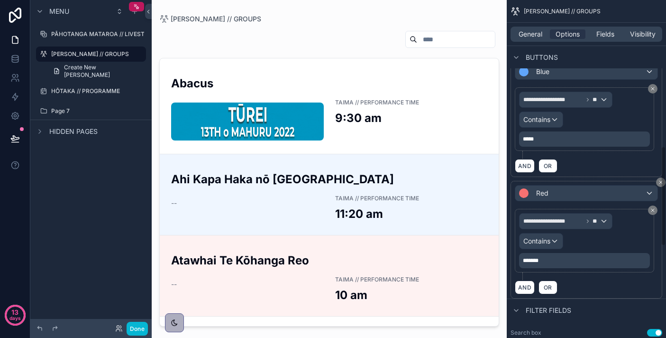
click at [616, 281] on div "AND OR" at bounding box center [586, 287] width 143 height 14
click at [631, 189] on div "Red" at bounding box center [586, 192] width 142 height 15
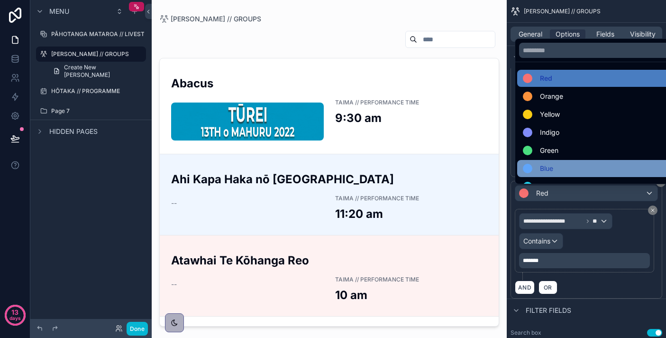
click at [598, 161] on div "Blue" at bounding box center [597, 168] width 160 height 17
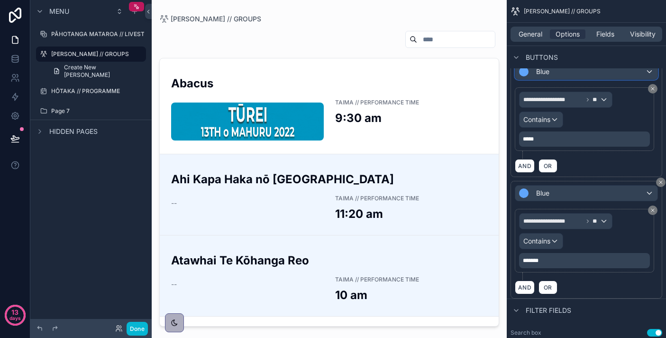
click at [637, 74] on div "Blue" at bounding box center [586, 71] width 142 height 15
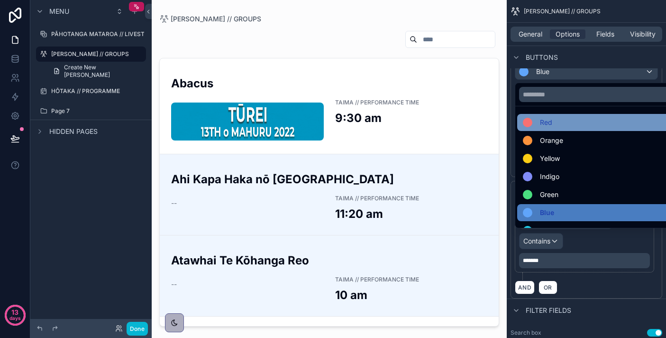
click at [582, 121] on div "Red" at bounding box center [597, 122] width 149 height 11
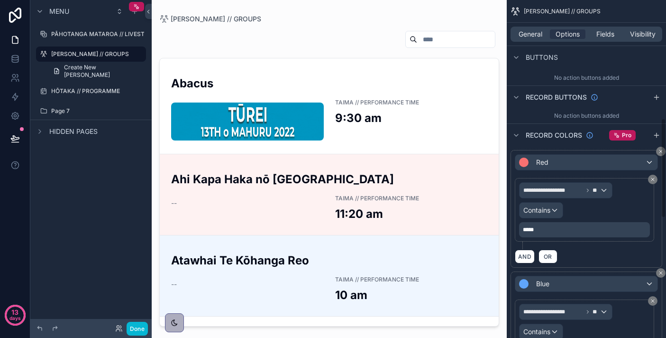
scroll to position [395, 0]
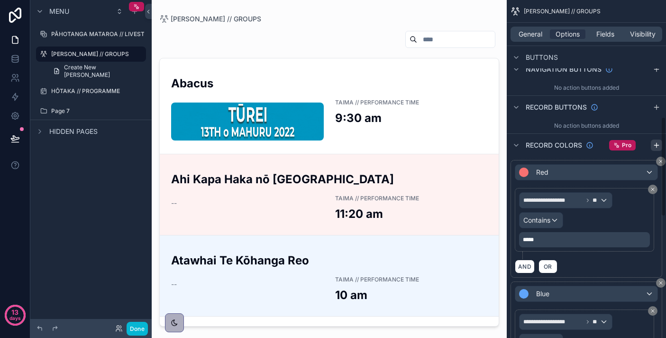
click at [655, 146] on icon "scrollable content" at bounding box center [657, 145] width 8 height 8
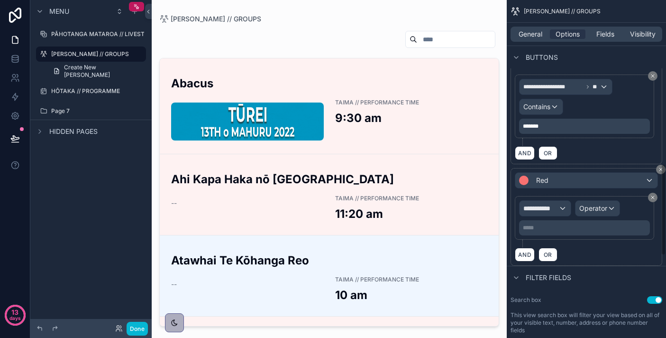
scroll to position [637, 0]
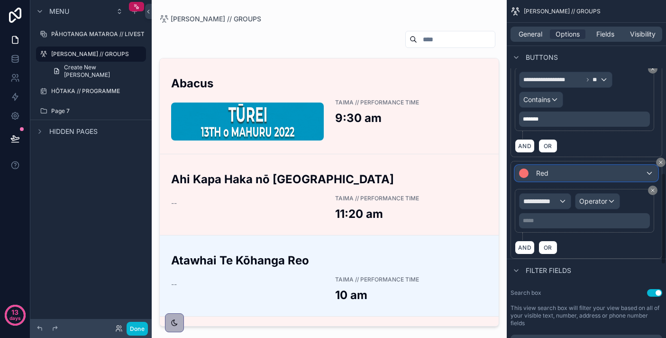
click at [582, 171] on div "Red" at bounding box center [586, 172] width 142 height 15
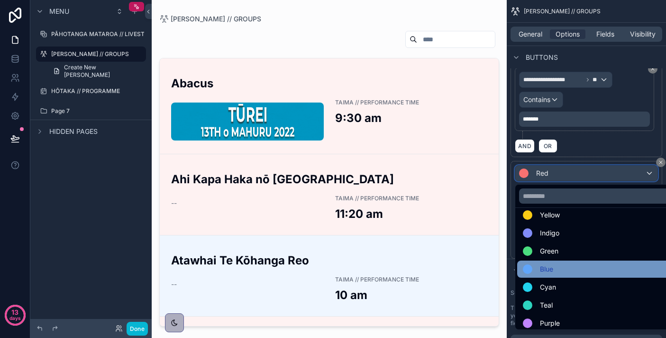
scroll to position [46, 0]
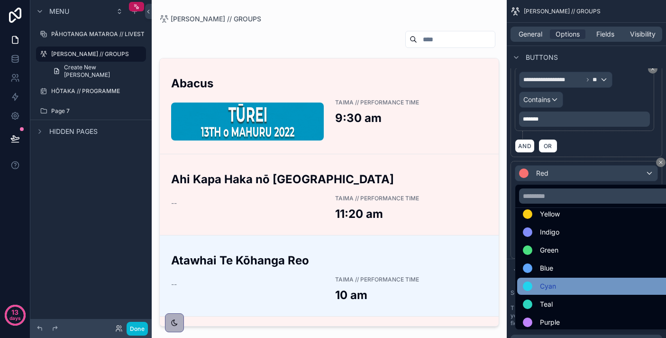
click at [586, 281] on div "Cyan" at bounding box center [597, 285] width 149 height 11
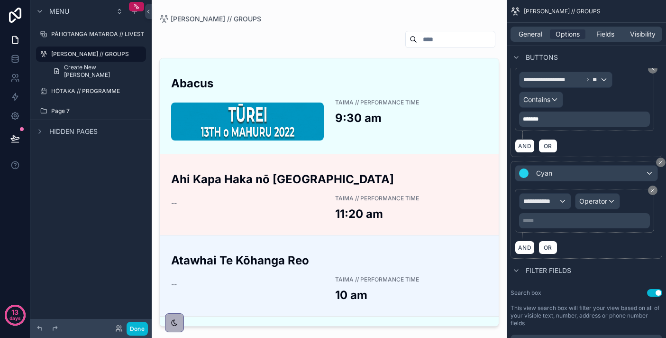
click at [580, 219] on p "***** ﻿" at bounding box center [585, 221] width 125 height 8
click at [592, 250] on div "AND OR" at bounding box center [586, 247] width 143 height 14
click at [553, 204] on span "**********" at bounding box center [541, 200] width 35 height 9
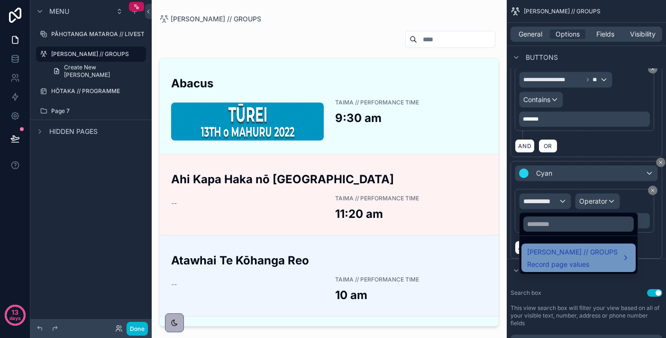
click at [571, 261] on span "Record page values" at bounding box center [572, 263] width 91 height 9
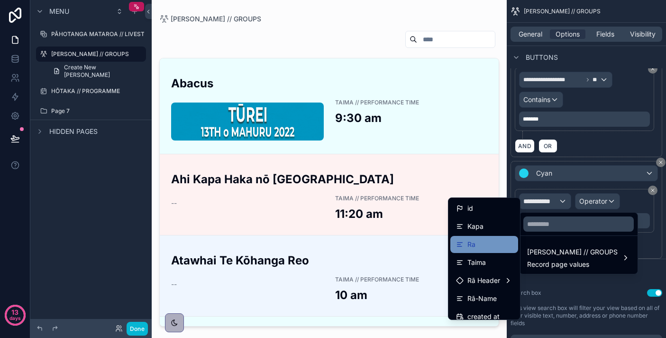
click at [490, 246] on div "Ra" at bounding box center [484, 244] width 56 height 11
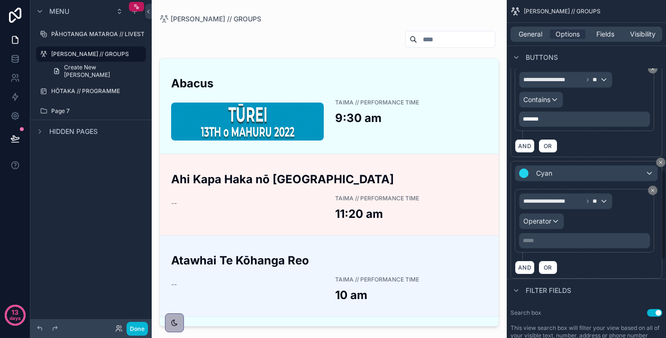
click at [575, 242] on p "***** ﻿" at bounding box center [585, 241] width 125 height 8
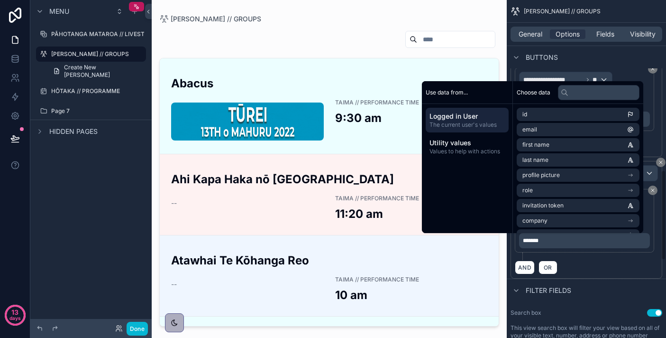
click at [596, 265] on div "AND OR" at bounding box center [586, 267] width 143 height 14
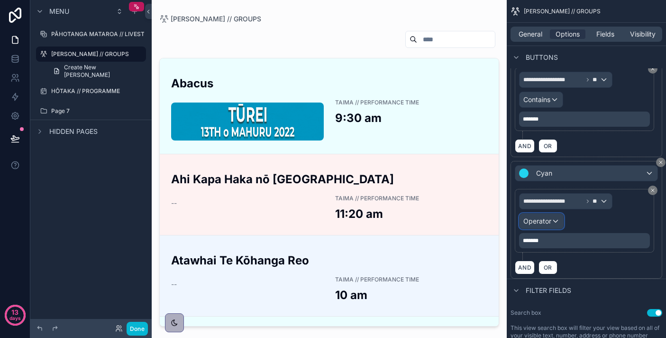
click at [553, 218] on div "Operator" at bounding box center [542, 220] width 44 height 15
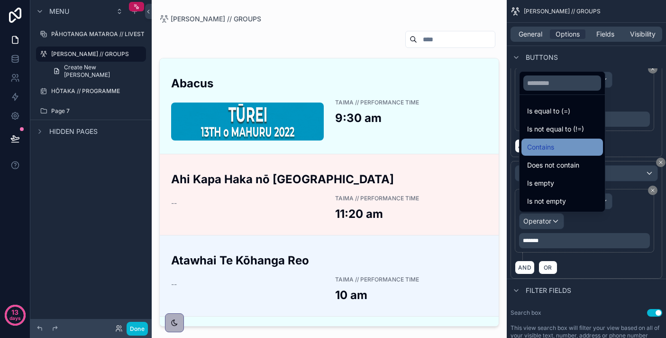
click at [560, 151] on div "Contains" at bounding box center [562, 146] width 70 height 11
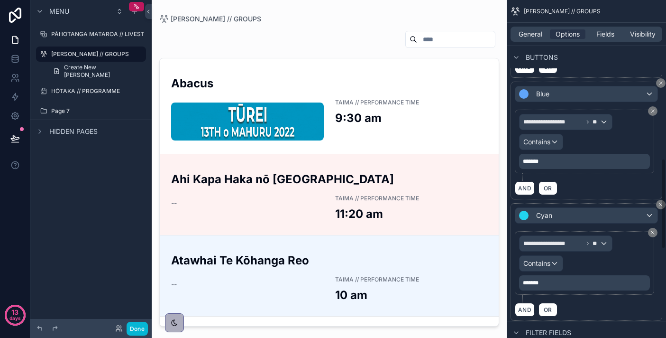
scroll to position [594, 0]
click at [551, 158] on p "*******" at bounding box center [585, 162] width 125 height 8
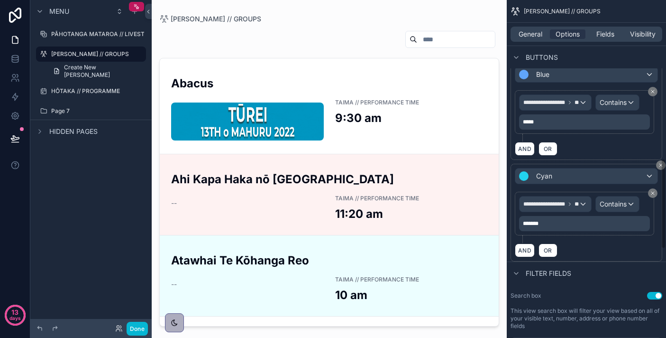
click at [585, 156] on div "AND OR" at bounding box center [586, 148] width 143 height 14
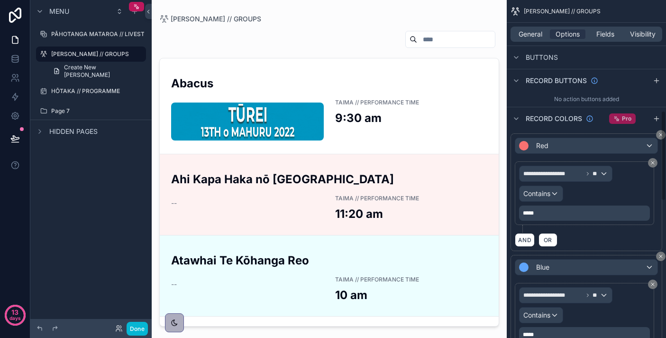
scroll to position [415, 0]
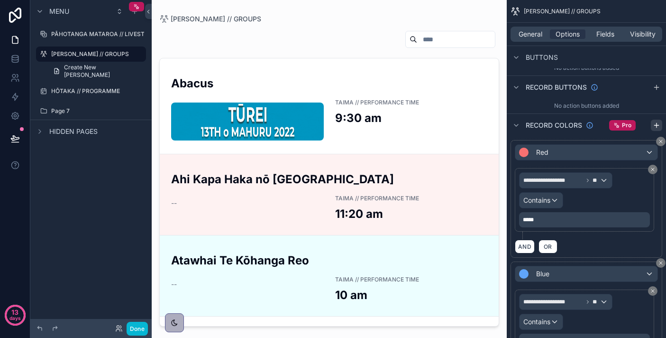
click at [657, 127] on icon "scrollable content" at bounding box center [657, 125] width 0 height 4
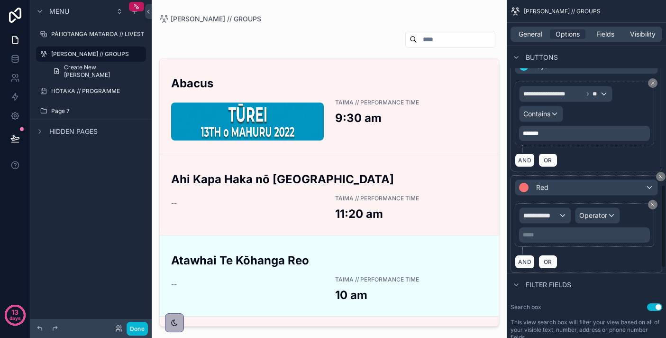
scroll to position [745, 0]
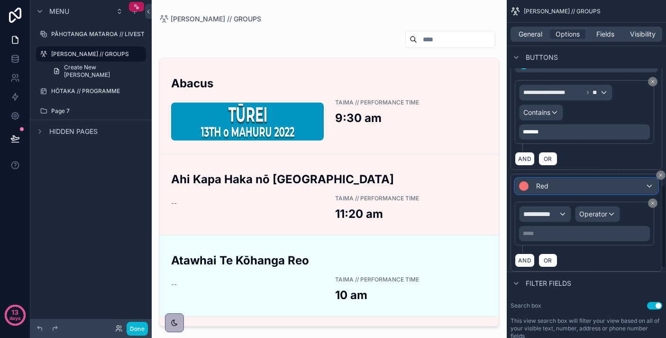
click at [592, 189] on div "Red" at bounding box center [586, 185] width 142 height 15
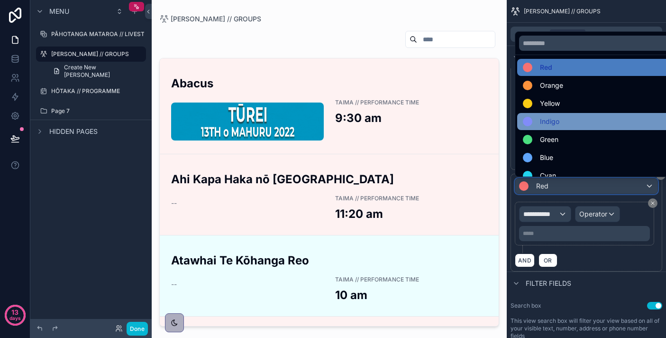
scroll to position [8, 0]
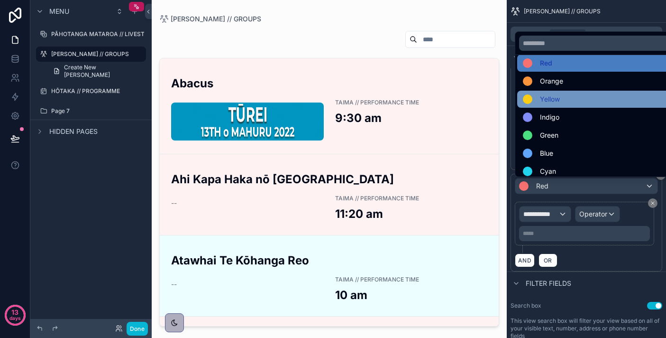
click at [590, 104] on div "Yellow" at bounding box center [597, 98] width 149 height 11
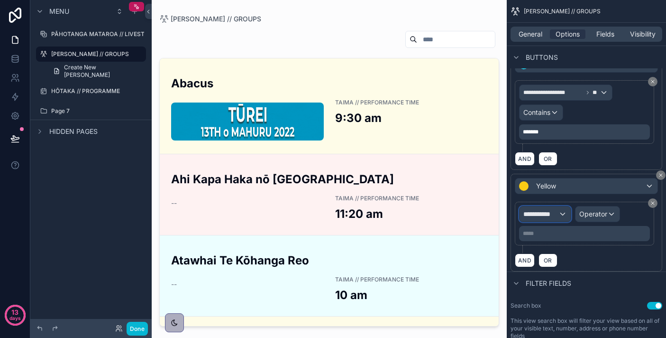
click at [550, 213] on span "**********" at bounding box center [541, 213] width 35 height 9
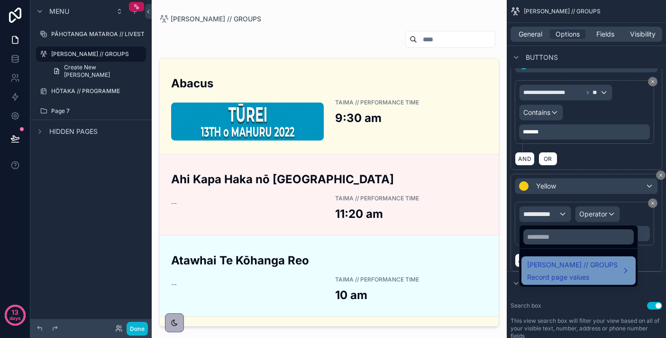
click at [561, 269] on span "[PERSON_NAME] // GROUPS" at bounding box center [572, 264] width 91 height 11
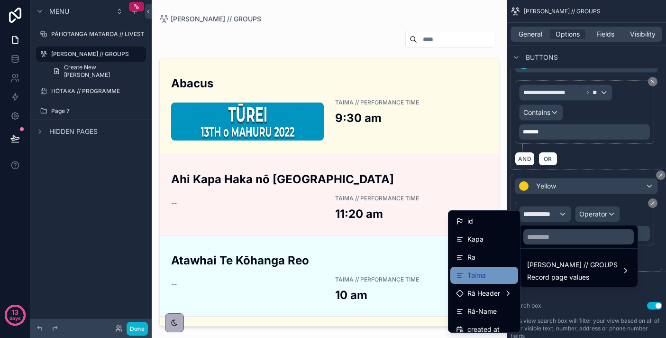
scroll to position [6, 0]
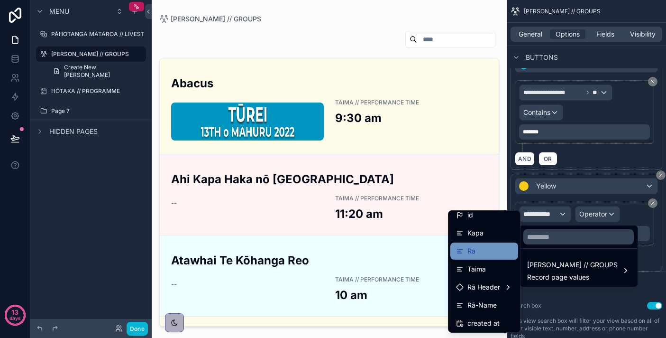
click at [489, 253] on div "Ra" at bounding box center [484, 250] width 56 height 11
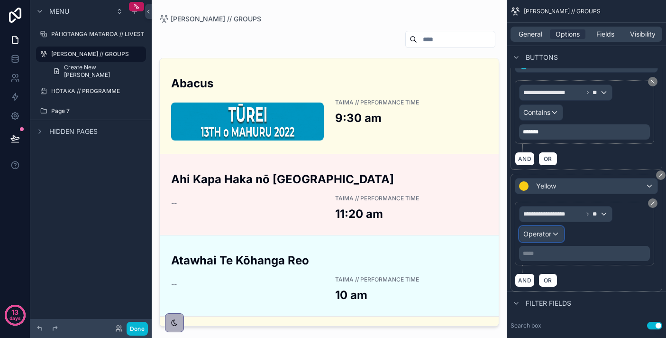
click at [548, 228] on div "Operator" at bounding box center [542, 233] width 44 height 15
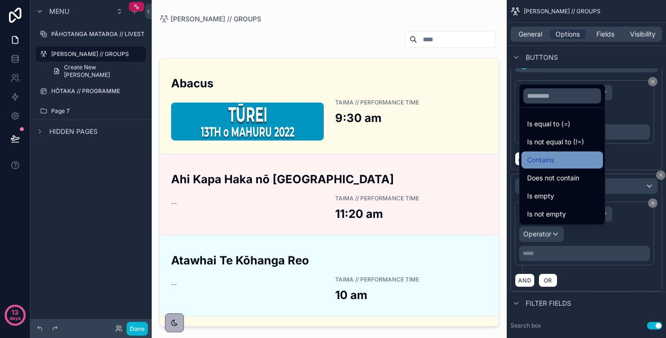
click at [550, 163] on span "Contains" at bounding box center [540, 159] width 27 height 11
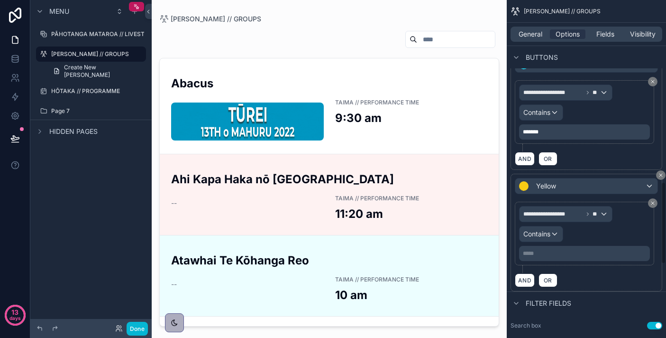
click at [550, 247] on div "***** ﻿" at bounding box center [584, 253] width 131 height 15
click at [546, 255] on p "***** ﻿" at bounding box center [585, 253] width 125 height 8
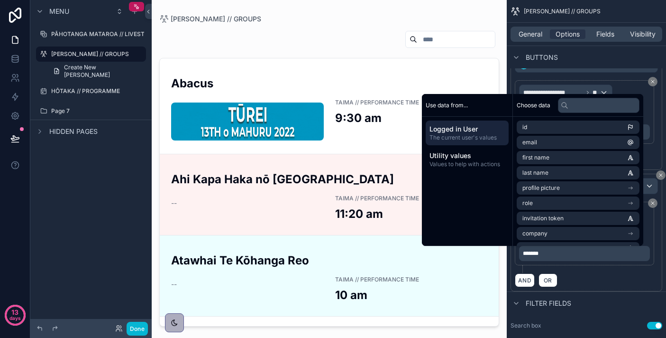
click at [600, 273] on div "AND OR" at bounding box center [586, 280] width 143 height 14
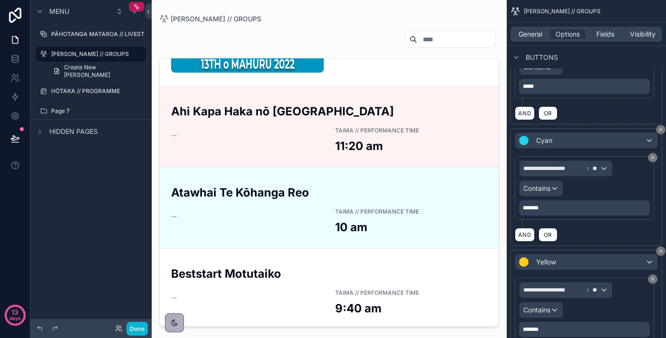
scroll to position [0, 0]
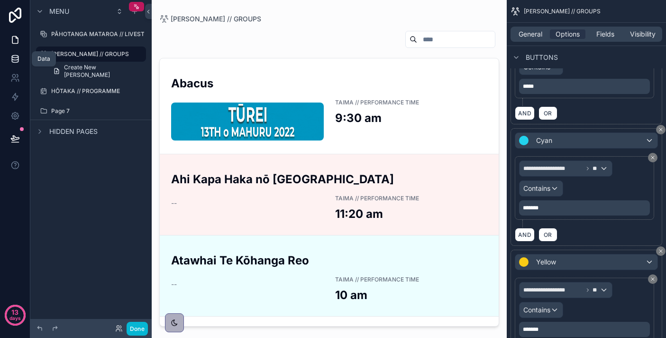
click at [16, 61] on icon at bounding box center [14, 58] width 9 height 9
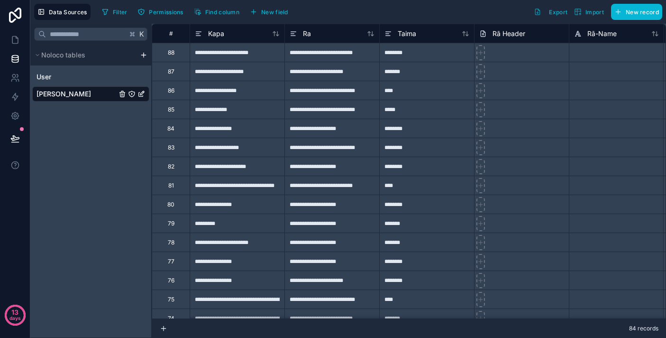
click at [327, 130] on div "**********" at bounding box center [332, 128] width 95 height 19
type input "**********"
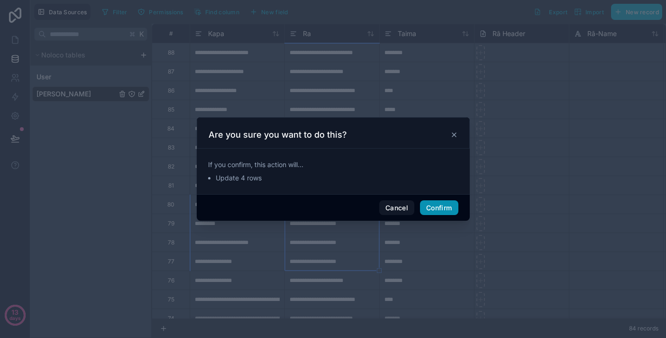
click at [448, 208] on button "Confirm" at bounding box center [439, 207] width 38 height 15
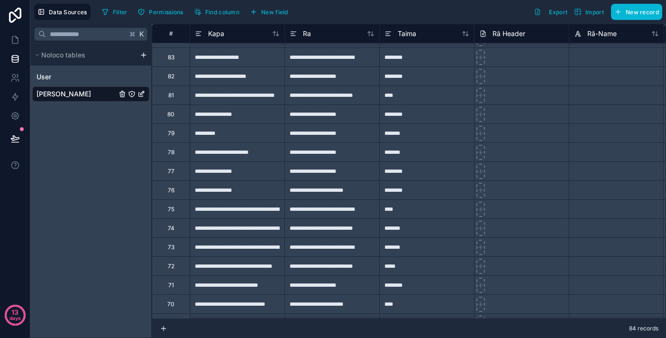
scroll to position [91, 0]
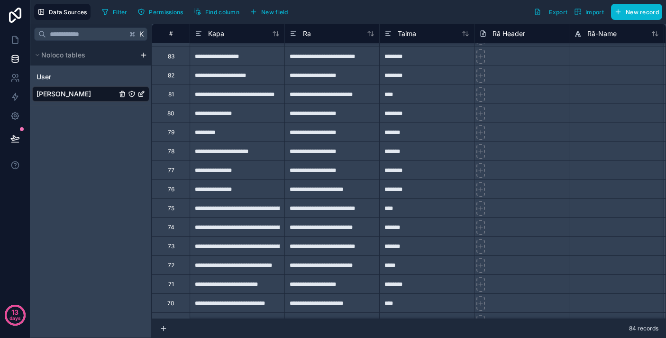
click at [312, 286] on div "**********" at bounding box center [332, 283] width 95 height 19
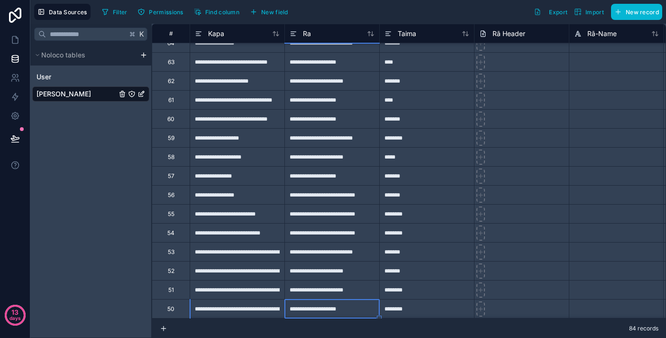
scroll to position [484, 0]
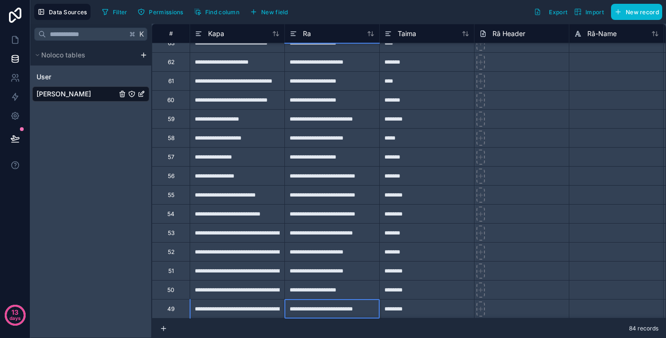
type input "**********"
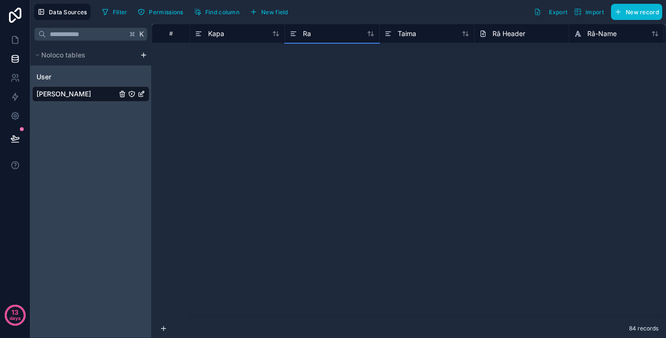
scroll to position [1318, 0]
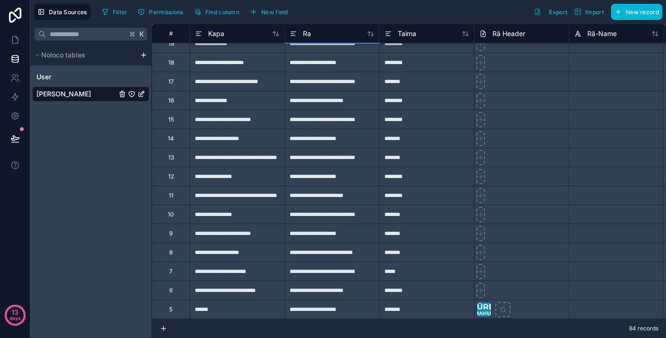
click at [314, 303] on div "**********" at bounding box center [332, 308] width 95 height 19
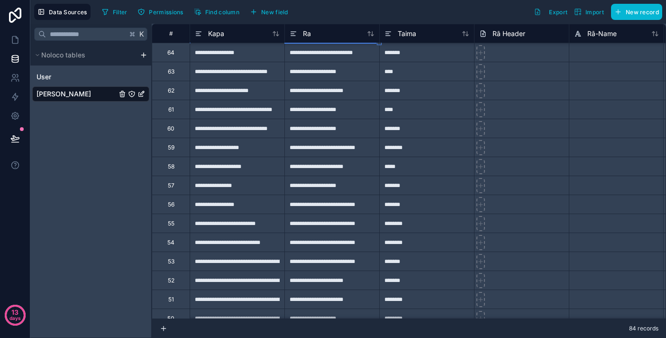
scroll to position [436, 0]
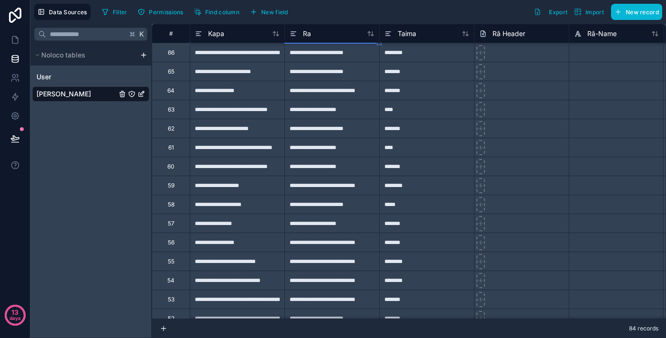
type input "**********"
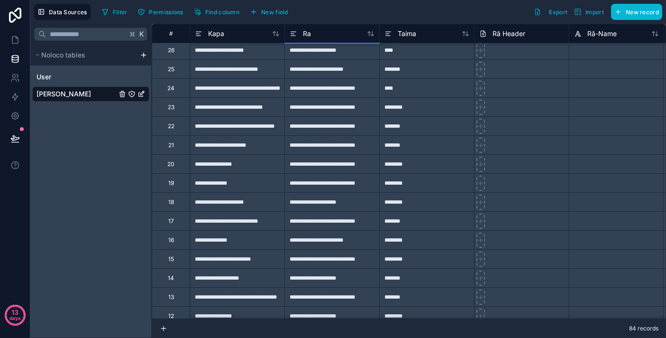
scroll to position [1318, 0]
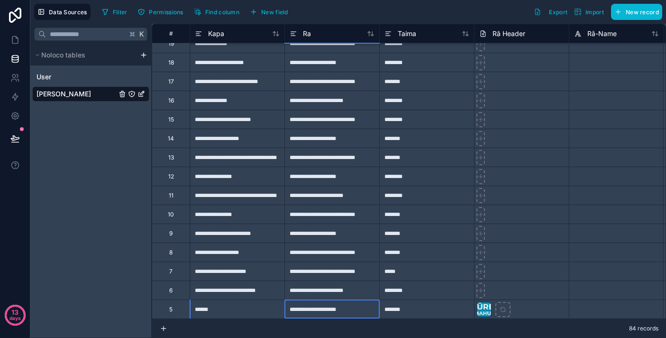
click at [313, 310] on div "**********" at bounding box center [332, 308] width 95 height 19
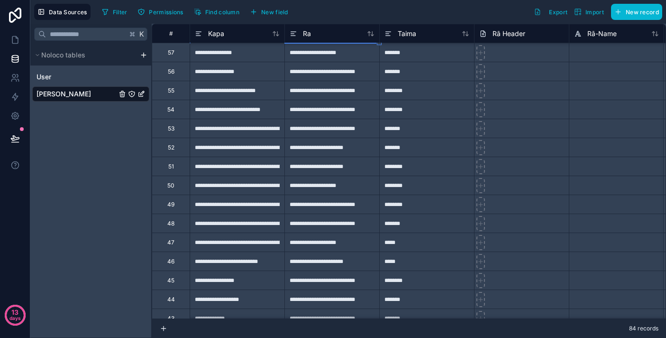
scroll to position [569, 0]
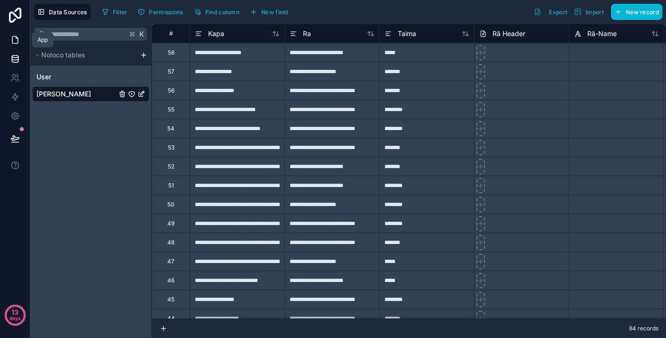
click at [14, 36] on icon at bounding box center [14, 39] width 9 height 9
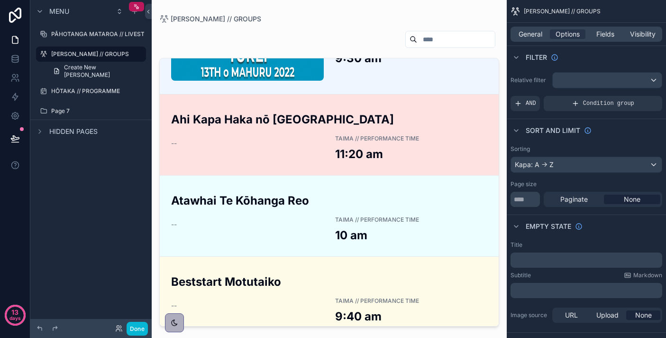
scroll to position [12, 0]
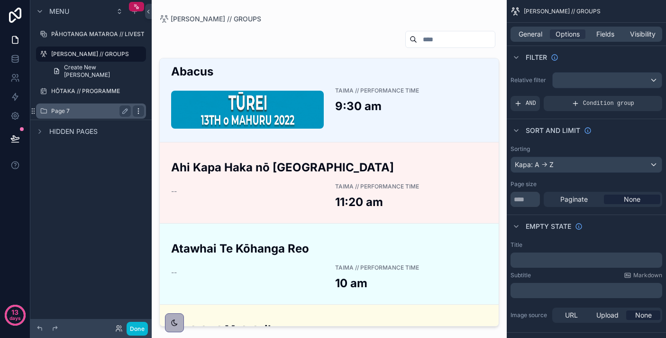
click at [140, 111] on icon "scrollable content" at bounding box center [139, 111] width 8 height 8
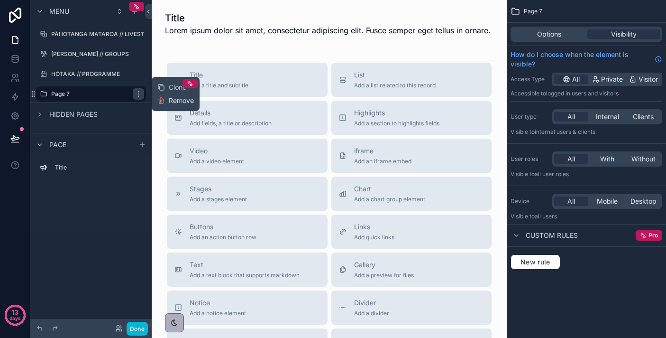
click at [168, 103] on button "Remove" at bounding box center [175, 100] width 37 height 9
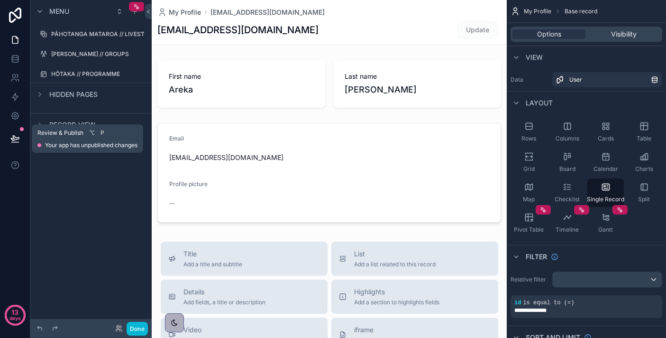
click at [11, 143] on icon at bounding box center [14, 138] width 9 height 9
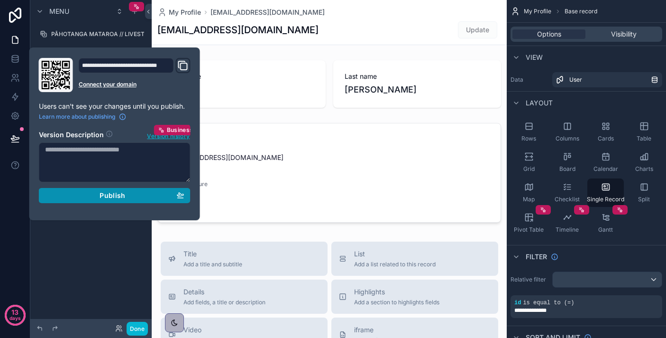
click at [121, 193] on span "Publish" at bounding box center [113, 195] width 26 height 9
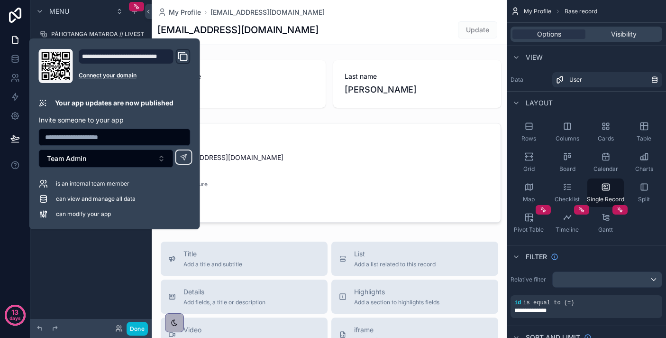
click at [183, 59] on icon "Domain and Custom Link" at bounding box center [182, 56] width 11 height 11
click at [18, 115] on icon at bounding box center [14, 115] width 9 height 9
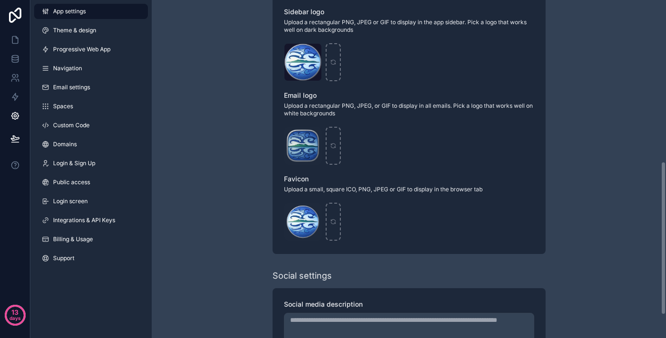
scroll to position [406, 0]
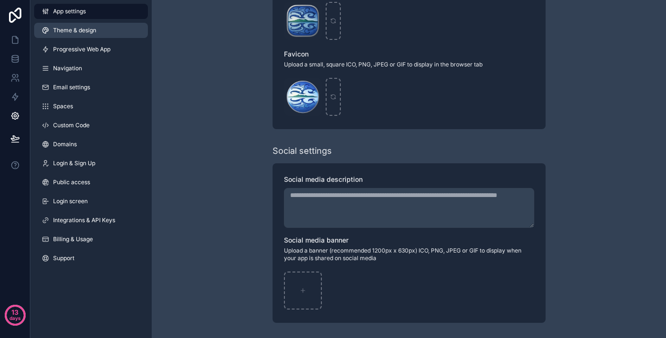
click at [89, 28] on span "Theme & design" at bounding box center [74, 31] width 43 height 8
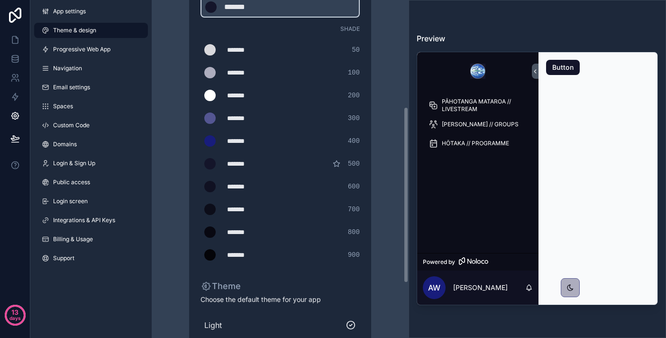
scroll to position [309, 0]
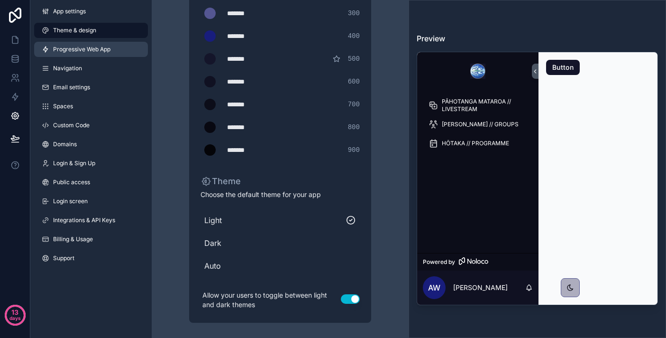
click at [105, 46] on span "Progressive Web App" at bounding box center [81, 50] width 57 height 8
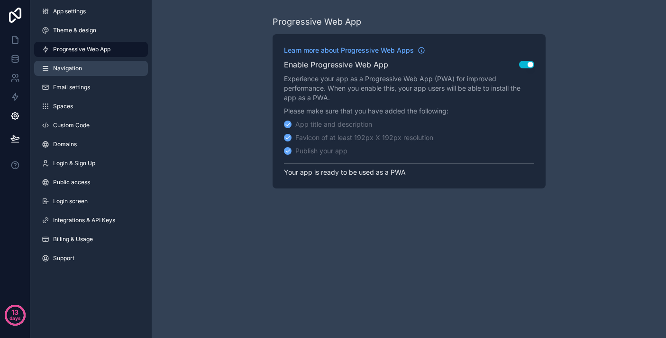
click at [109, 70] on link "Navigation" at bounding box center [91, 68] width 114 height 15
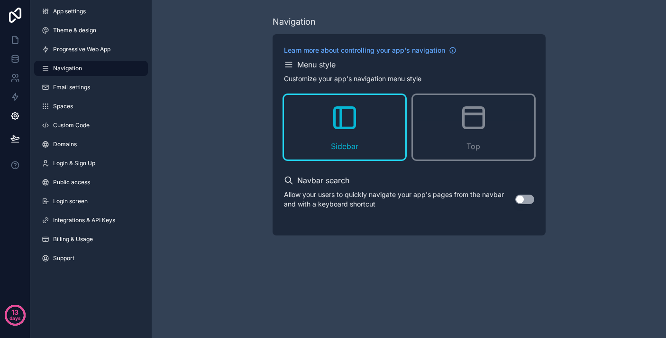
click at [527, 198] on button "Use setting" at bounding box center [524, 198] width 19 height 9
click at [103, 89] on link "Email settings" at bounding box center [91, 87] width 114 height 15
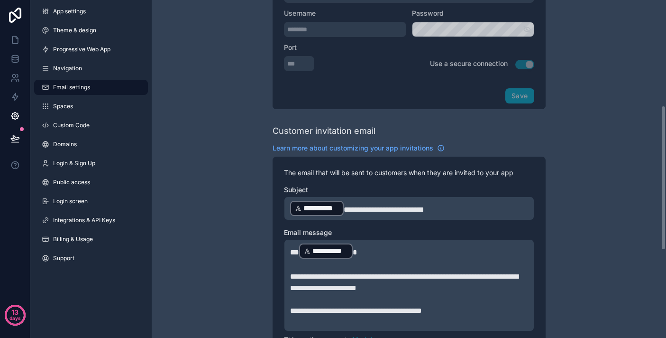
scroll to position [449, 0]
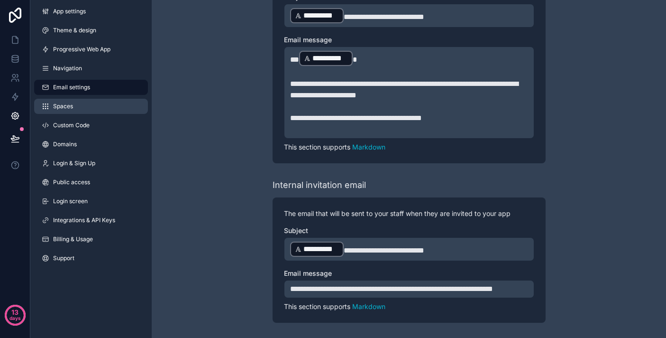
click at [120, 106] on link "Spaces" at bounding box center [91, 106] width 114 height 15
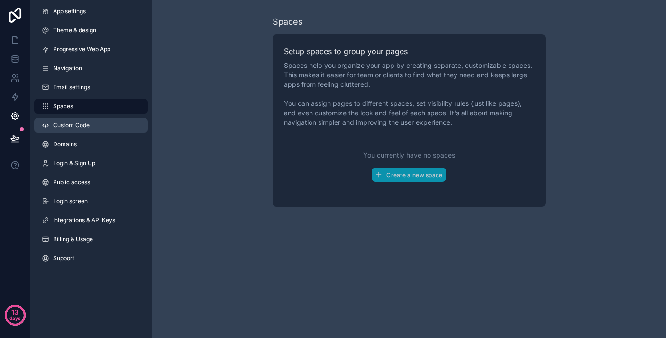
click at [75, 125] on span "Custom Code" at bounding box center [71, 125] width 37 height 8
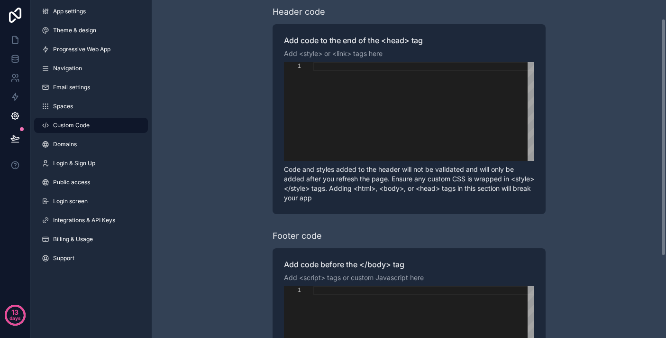
scroll to position [142, 0]
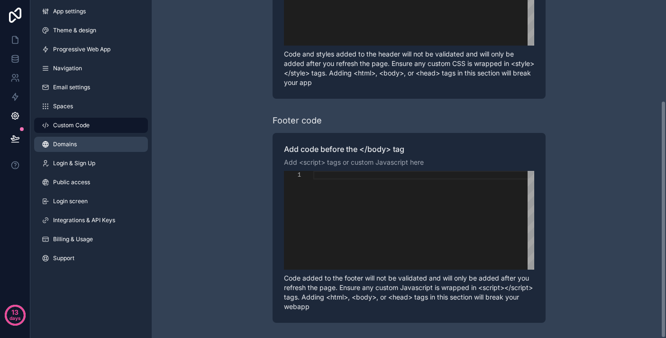
click at [84, 145] on link "Domains" at bounding box center [91, 144] width 114 height 15
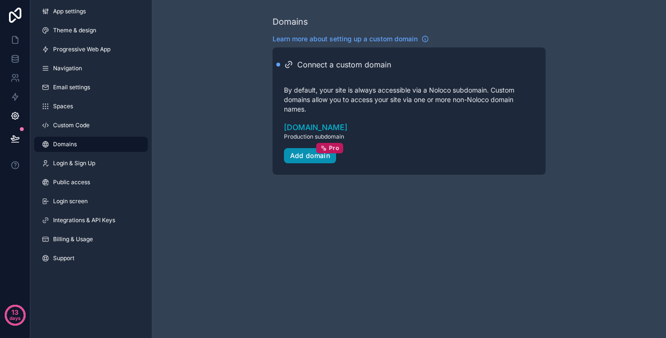
click at [317, 153] on div "Add domain Pro" at bounding box center [310, 155] width 40 height 9
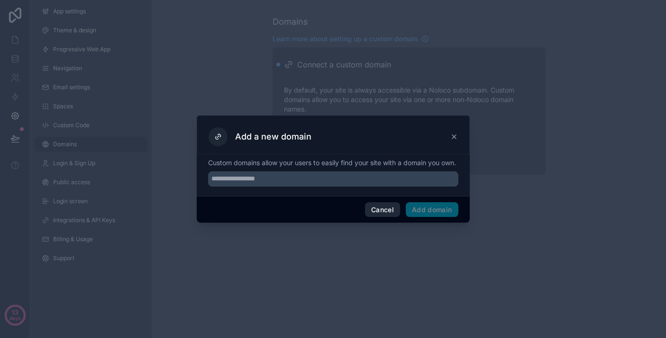
click at [384, 215] on button "Cancel" at bounding box center [382, 209] width 35 height 15
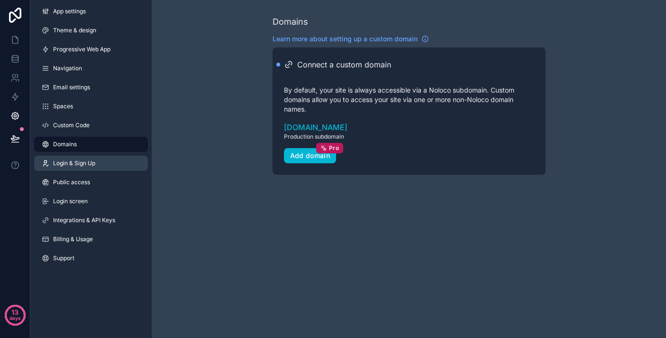
click at [87, 166] on span "Login & Sign Up" at bounding box center [74, 163] width 42 height 8
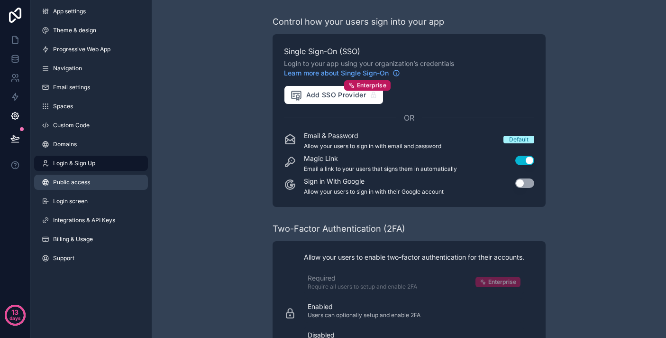
click at [93, 179] on link "Public access" at bounding box center [91, 182] width 114 height 15
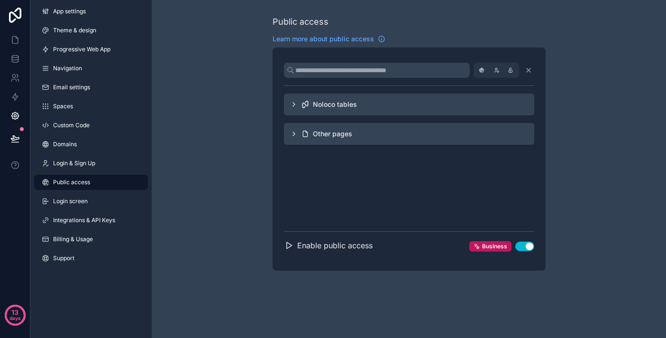
click at [289, 103] on div "Noloco tables" at bounding box center [409, 104] width 250 height 22
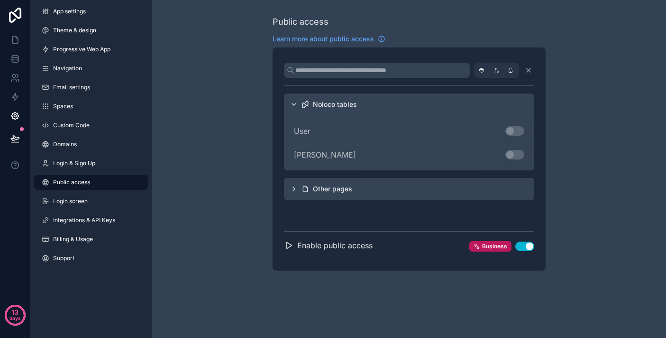
click at [288, 192] on div "Other pages" at bounding box center [409, 189] width 250 height 22
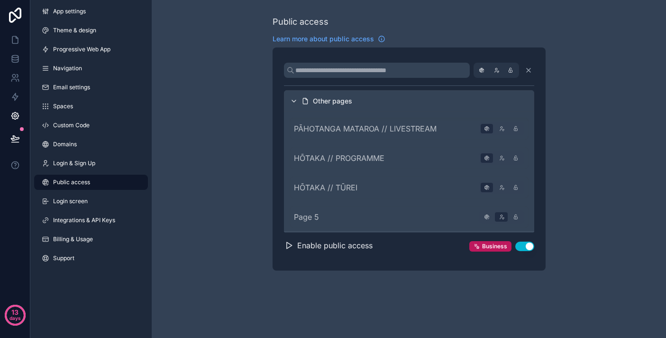
scroll to position [89, 0]
click at [487, 159] on icon "scrollable content" at bounding box center [486, 156] width 9 height 9
click at [488, 132] on icon "scrollable content" at bounding box center [486, 127] width 9 height 9
click at [487, 127] on icon "scrollable content" at bounding box center [487, 127] width 4 height 0
click at [488, 158] on icon "scrollable content" at bounding box center [486, 158] width 3 height 0
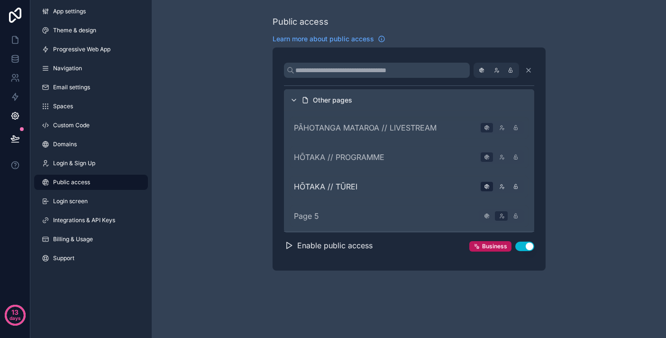
click at [489, 182] on icon "scrollable content" at bounding box center [486, 186] width 9 height 9
click at [293, 246] on icon "scrollable content" at bounding box center [288, 244] width 9 height 9
click at [287, 246] on icon "scrollable content" at bounding box center [288, 244] width 9 height 9
click at [320, 245] on h2 "Enable public access" at bounding box center [334, 244] width 75 height 11
click at [349, 245] on h2 "Enable public access" at bounding box center [334, 244] width 75 height 11
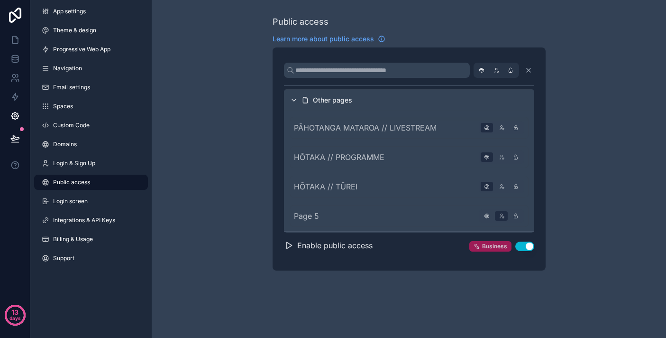
click at [484, 246] on span "Business" at bounding box center [494, 246] width 25 height 8
click at [488, 249] on span "Business" at bounding box center [494, 246] width 25 height 8
click at [527, 248] on button "Use setting" at bounding box center [524, 245] width 19 height 9
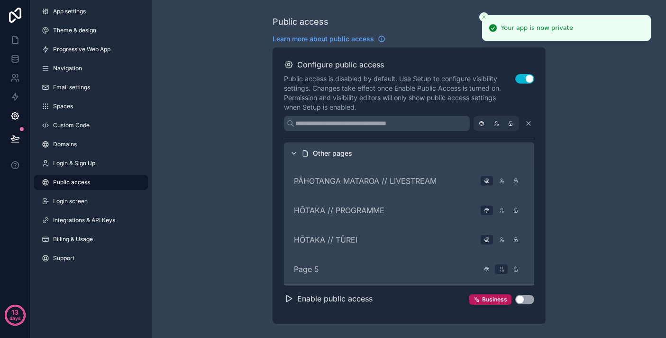
click at [528, 299] on button "Use setting" at bounding box center [524, 298] width 19 height 9
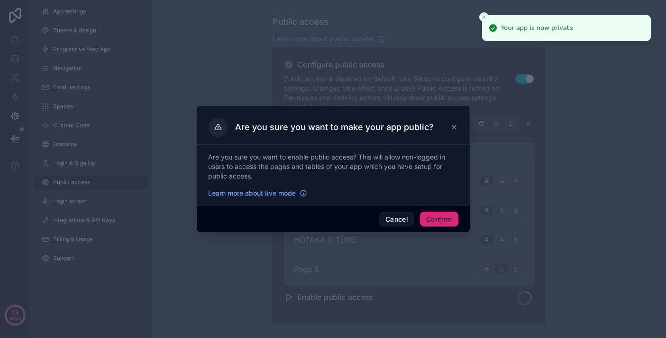
click at [437, 224] on button "Confirm" at bounding box center [439, 218] width 38 height 15
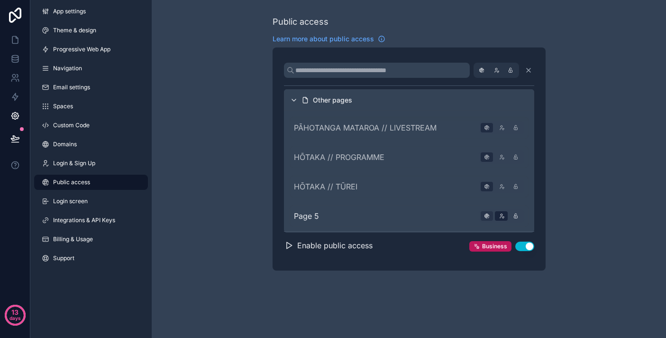
click at [485, 214] on icon "scrollable content" at bounding box center [486, 215] width 9 height 9
click at [481, 73] on icon "scrollable content" at bounding box center [481, 69] width 9 height 9
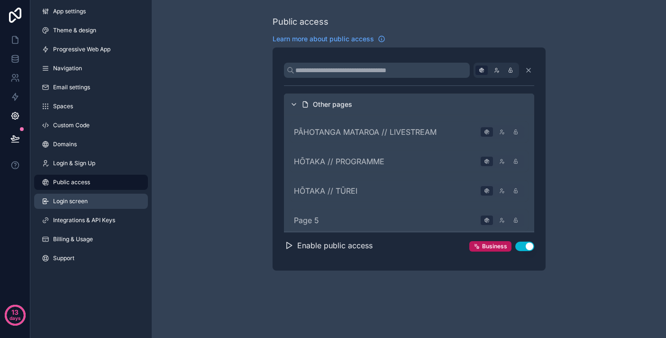
click at [87, 202] on span "Login screen" at bounding box center [70, 201] width 35 height 8
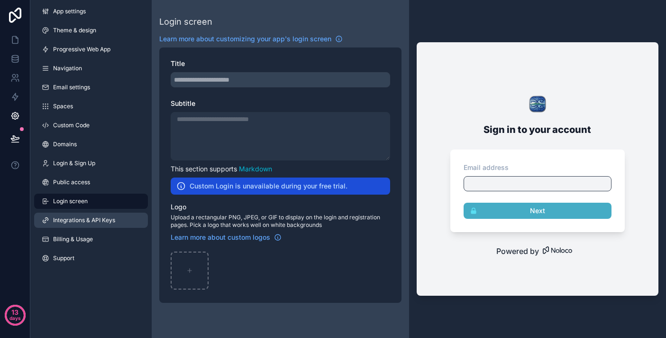
click at [103, 218] on span "Integrations & API Keys" at bounding box center [84, 220] width 62 height 8
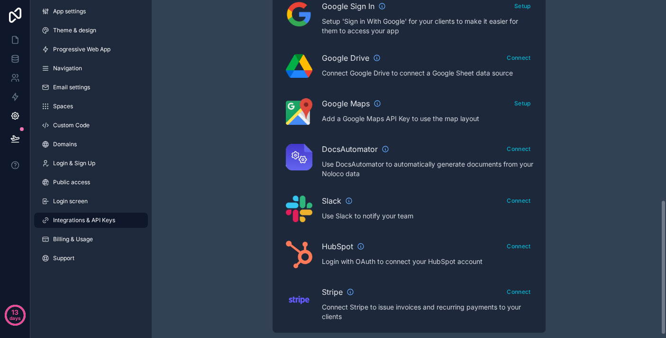
scroll to position [507, 0]
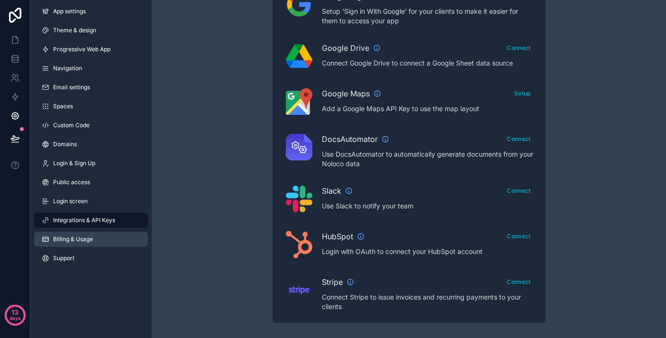
click at [125, 241] on link "Billing & Usage" at bounding box center [91, 238] width 114 height 15
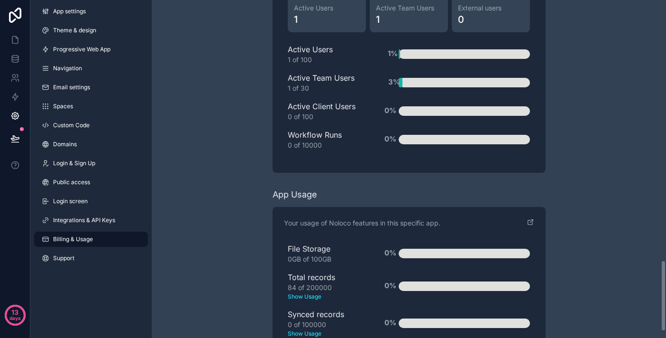
scroll to position [1261, 0]
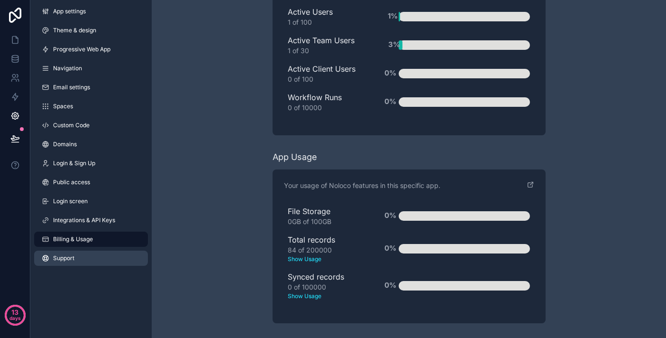
click at [86, 260] on link "Support" at bounding box center [91, 257] width 114 height 15
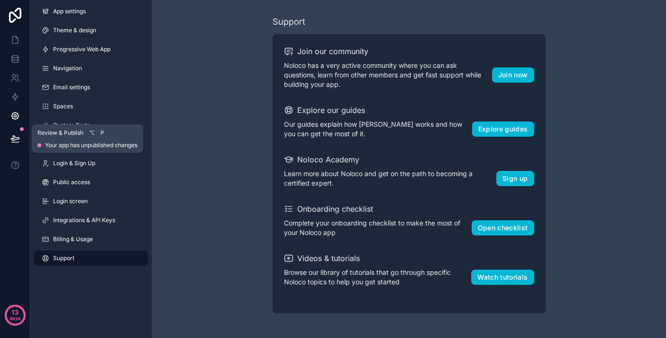
click at [17, 138] on icon at bounding box center [15, 138] width 8 height 5
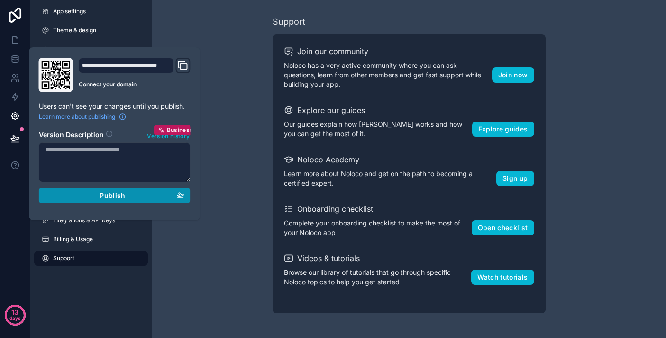
click at [126, 194] on div "Publish" at bounding box center [114, 195] width 139 height 9
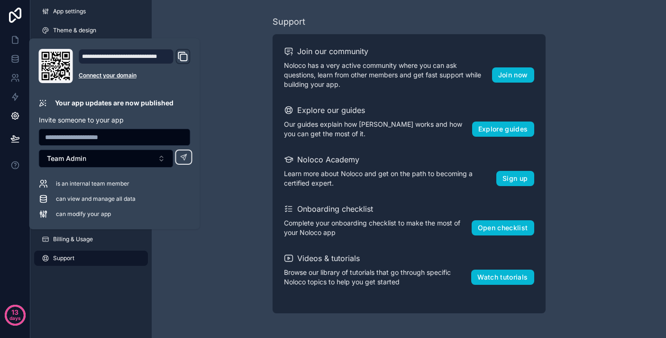
click at [182, 57] on icon "Domain and Custom Link" at bounding box center [182, 56] width 11 height 11
click at [182, 17] on div "Support Join our community Noloco has a very active community where you can ask…" at bounding box center [409, 164] width 515 height 328
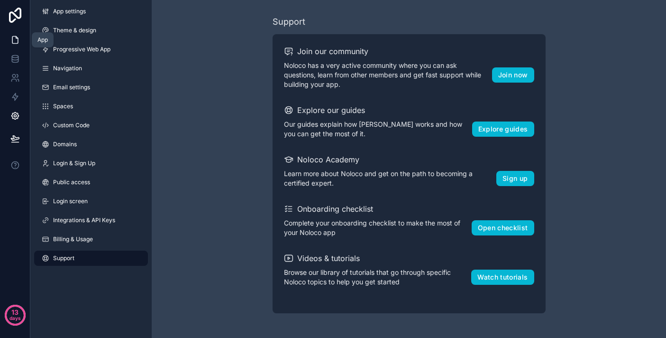
click at [17, 45] on link at bounding box center [15, 39] width 30 height 19
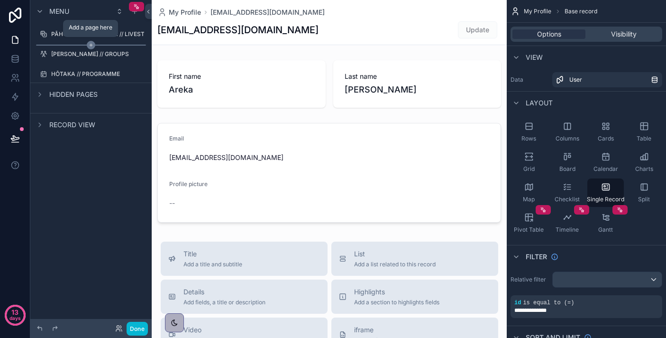
click at [90, 44] on icon "scrollable content" at bounding box center [91, 45] width 9 height 9
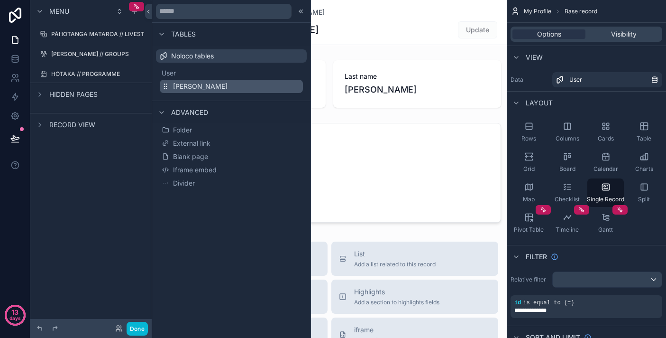
click at [209, 83] on button "[PERSON_NAME]" at bounding box center [231, 86] width 143 height 13
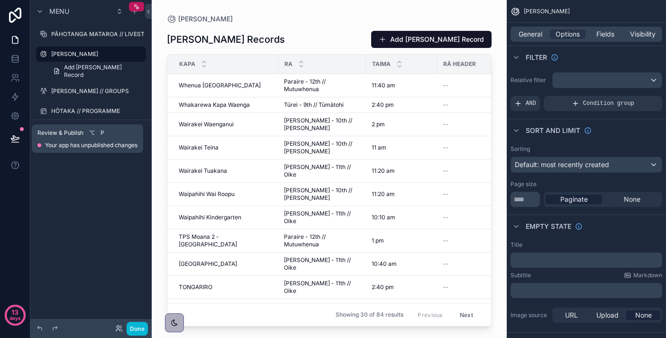
click at [21, 132] on button at bounding box center [15, 138] width 21 height 27
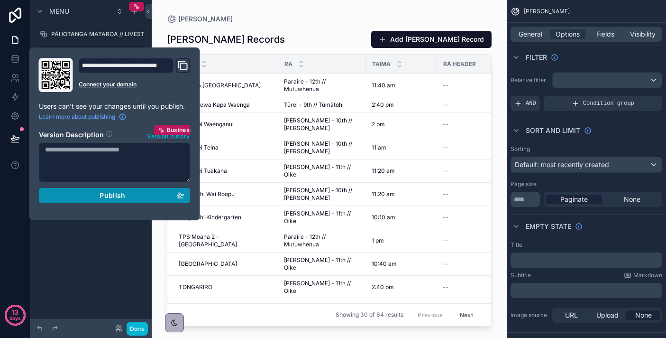
click at [120, 194] on span "Publish" at bounding box center [113, 195] width 26 height 9
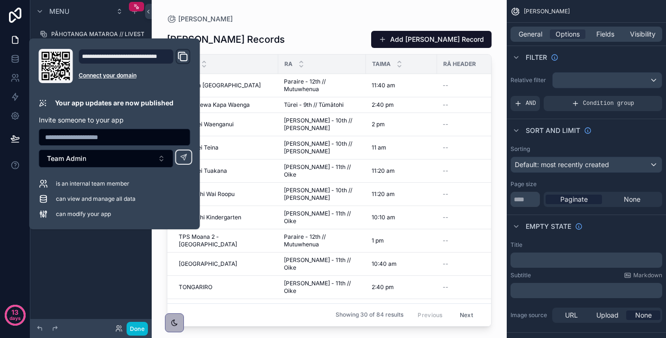
click at [181, 55] on icon "Domain and Custom Link" at bounding box center [184, 57] width 7 height 7
click at [131, 58] on div "**********" at bounding box center [126, 56] width 95 height 15
click at [131, 55] on div "**********" at bounding box center [126, 56] width 95 height 15
click at [119, 54] on div "**********" at bounding box center [126, 56] width 95 height 15
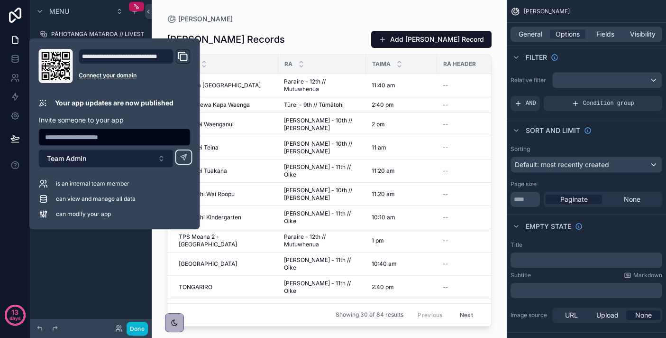
click at [120, 158] on button "Team Admin" at bounding box center [106, 158] width 135 height 18
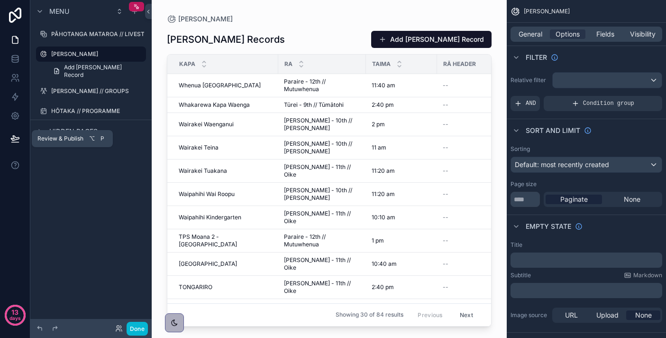
click at [18, 137] on icon at bounding box center [14, 138] width 9 height 9
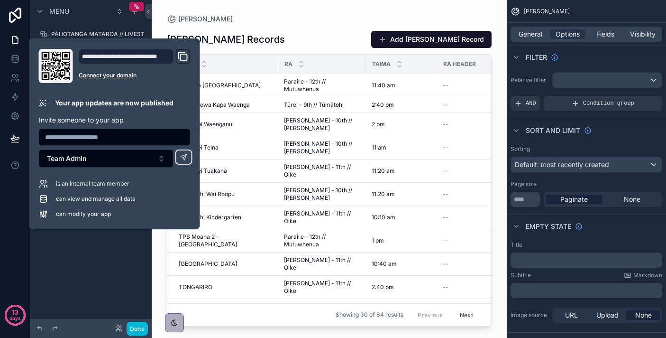
click at [95, 199] on span "can view and manage all data" at bounding box center [96, 199] width 80 height 8
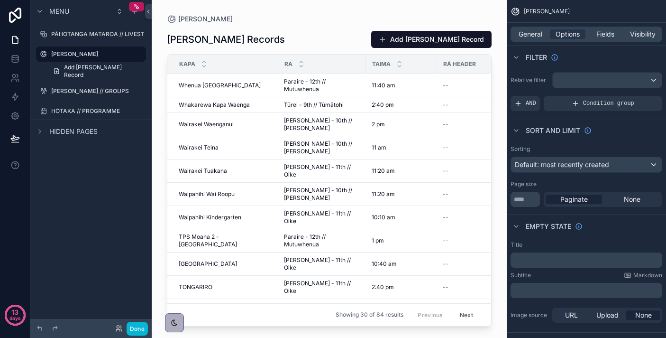
click at [93, 268] on div "Menu PĀHOTANGA MATAROA // LIVESTREAM [PERSON_NAME] Add [PERSON_NAME] Record [PE…" at bounding box center [90, 163] width 121 height 326
click at [52, 54] on label "[PERSON_NAME]" at bounding box center [89, 54] width 76 height 8
click at [42, 54] on icon "scrollable content" at bounding box center [44, 54] width 8 height 8
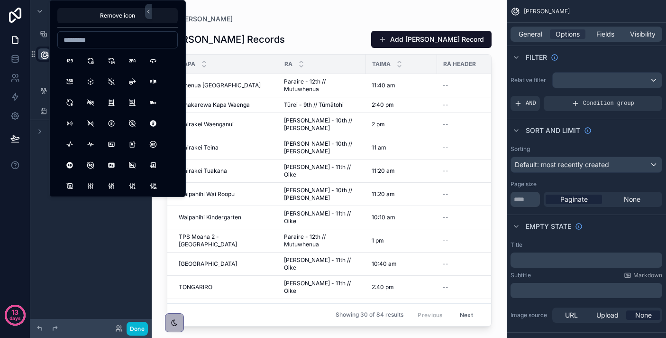
click at [45, 58] on icon "scrollable content" at bounding box center [44, 54] width 9 height 9
click at [112, 317] on div "Menu PĀHOTANGA MATAROA // LIVESTREAM ******** Add [PERSON_NAME] Record [PERSON_…" at bounding box center [90, 163] width 121 height 326
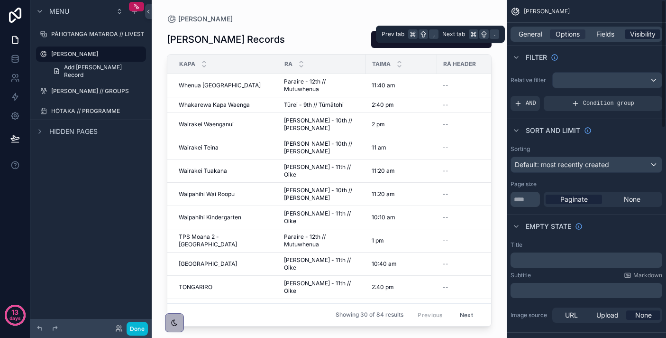
click at [634, 30] on span "Visibility" at bounding box center [643, 33] width 26 height 9
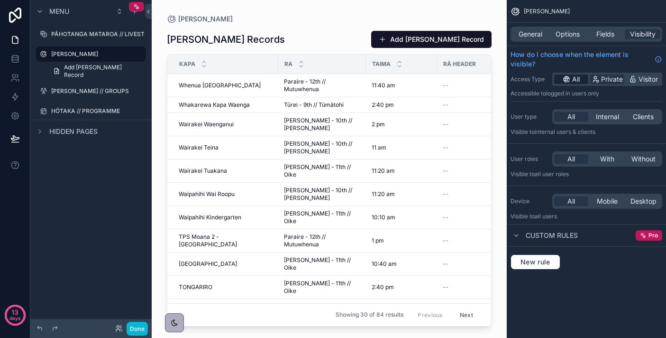
click at [578, 76] on span "All" at bounding box center [576, 78] width 8 height 9
click at [141, 9] on div "scrollable content" at bounding box center [136, 6] width 15 height 9
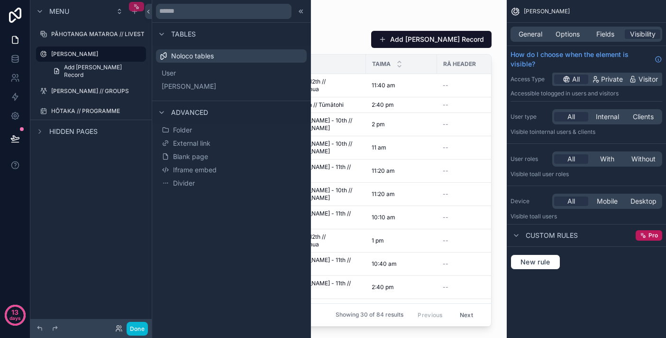
click at [141, 9] on div "scrollable content" at bounding box center [136, 6] width 15 height 9
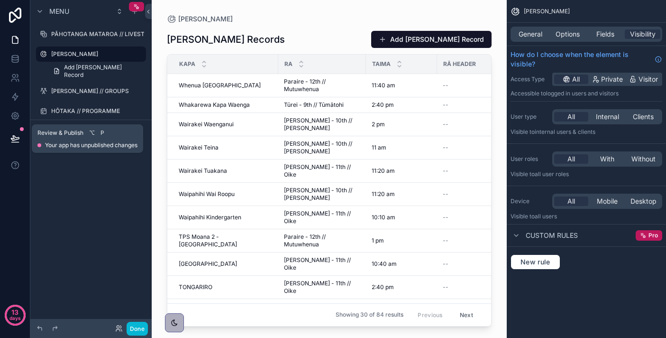
click at [68, 140] on div "Review & Publish ⌥ P Your app has unpublished changes" at bounding box center [87, 138] width 100 height 21
click at [113, 140] on div "Review & Publish ⌥ P Your app has unpublished changes" at bounding box center [87, 138] width 100 height 21
click at [16, 139] on icon at bounding box center [15, 138] width 8 height 5
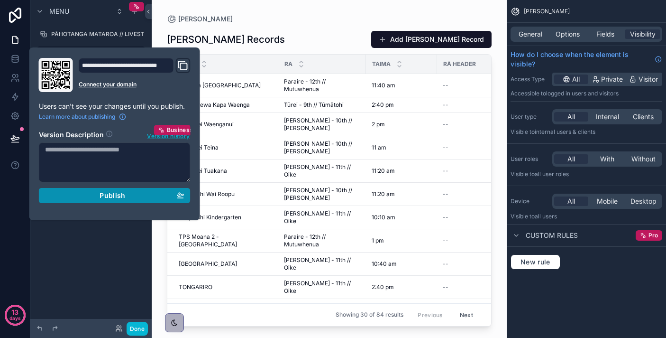
click at [165, 194] on div "Publish" at bounding box center [114, 195] width 139 height 9
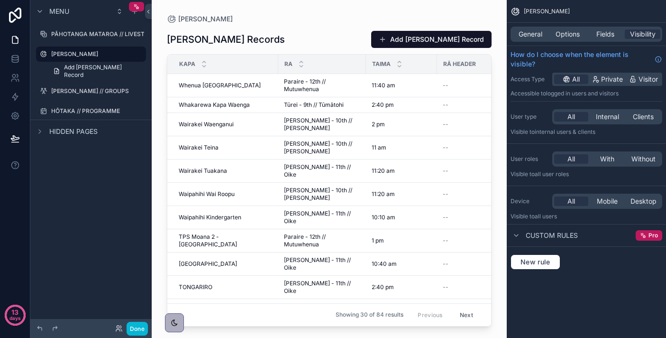
click at [123, 285] on div "Menu PĀHOTANGA MATAROA // LIVESTREAM [PERSON_NAME] Add [PERSON_NAME] Record [PE…" at bounding box center [90, 163] width 121 height 326
click at [120, 11] on icon "scrollable content" at bounding box center [120, 12] width 8 height 8
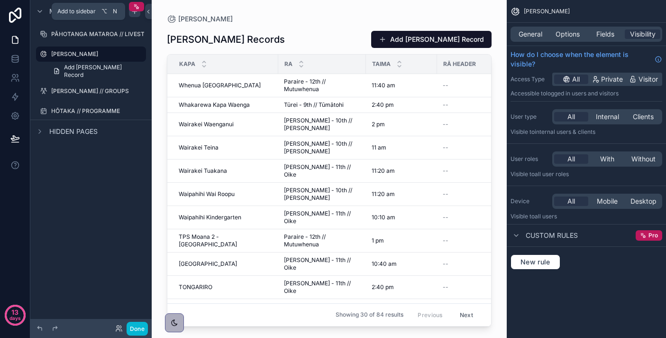
click at [133, 13] on icon "scrollable content" at bounding box center [135, 12] width 8 height 8
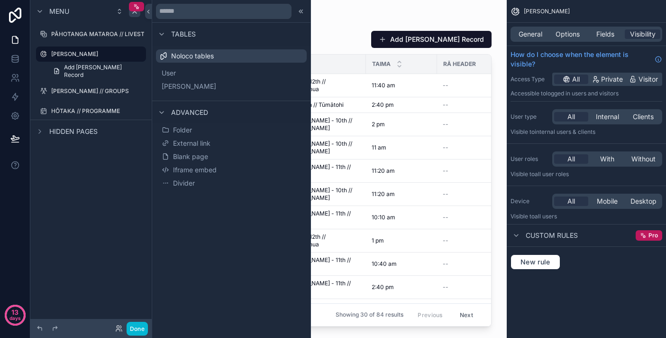
click at [120, 157] on div "Menu PĀHOTANGA MATAROA // LIVESTREAM [PERSON_NAME] Add [PERSON_NAME] Record [PE…" at bounding box center [90, 78] width 121 height 157
click at [97, 31] on label "PĀHOTANGA MATAROA // LIVESTREAM" at bounding box center [106, 34] width 110 height 8
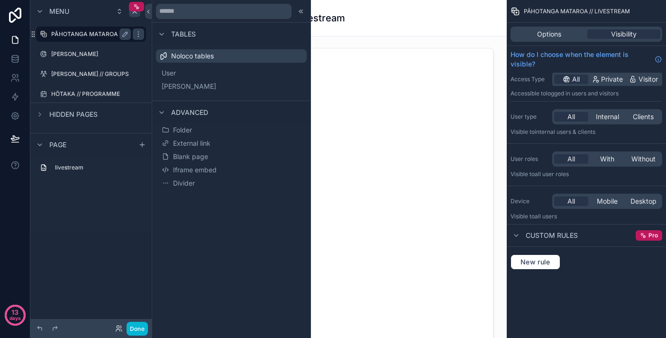
click at [97, 31] on label "PĀHOTANGA MATAROA // LIVESTREAM" at bounding box center [106, 34] width 110 height 8
click at [149, 13] on icon at bounding box center [148, 11] width 7 height 7
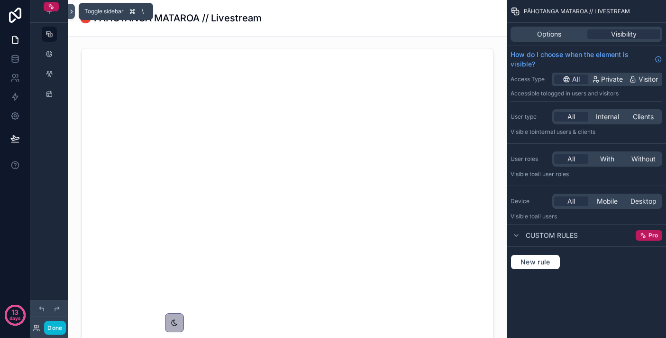
click at [71, 15] on button at bounding box center [71, 11] width 7 height 15
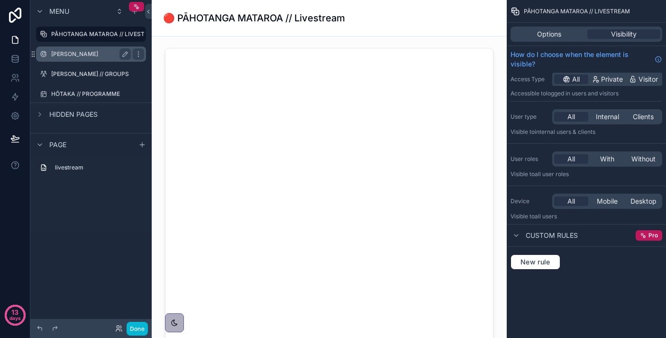
click at [100, 55] on label "[PERSON_NAME]" at bounding box center [89, 54] width 76 height 8
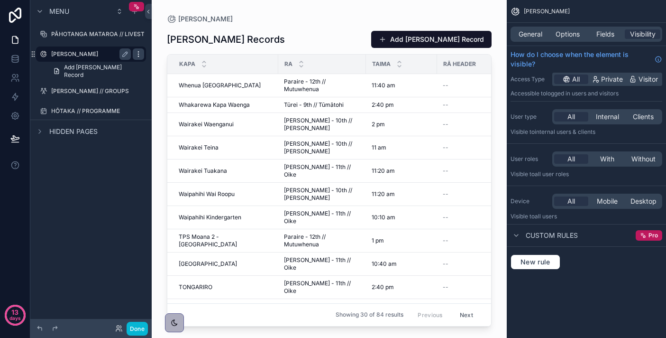
click at [139, 55] on icon "scrollable content" at bounding box center [139, 54] width 8 height 8
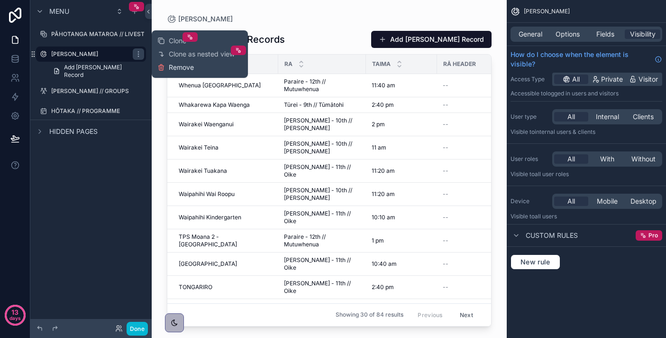
click at [193, 68] on span "Remove" at bounding box center [181, 67] width 25 height 9
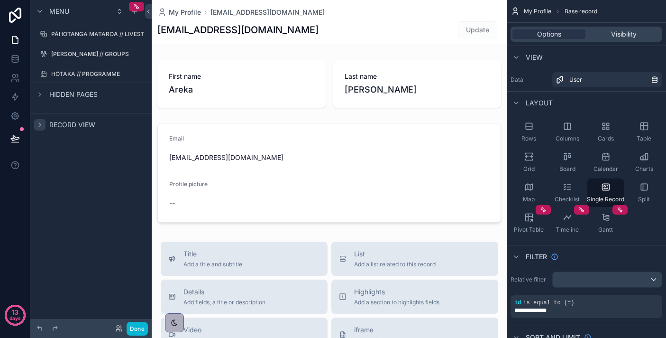
click at [41, 126] on icon "scrollable content" at bounding box center [40, 125] width 8 height 8
click at [72, 164] on label "Details" at bounding box center [96, 165] width 83 height 8
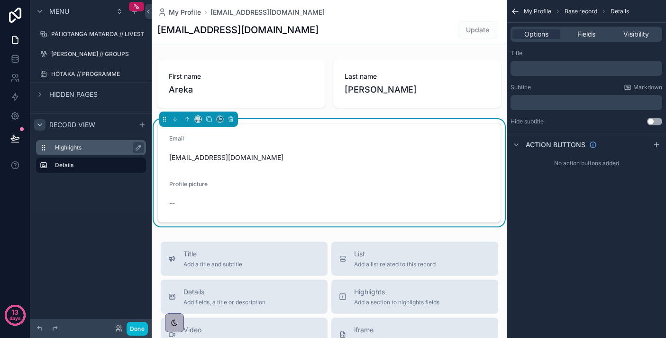
click at [70, 147] on label "Highlights" at bounding box center [96, 148] width 83 height 8
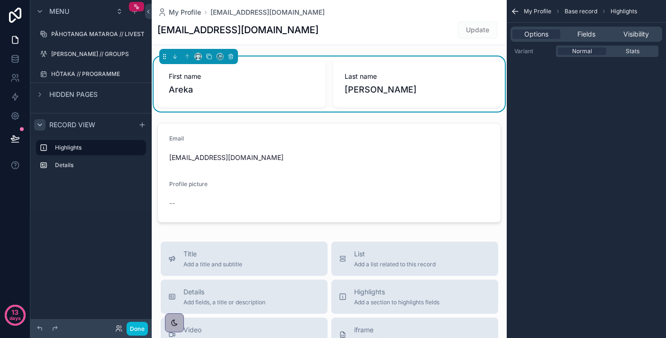
click at [42, 127] on icon "scrollable content" at bounding box center [40, 125] width 8 height 8
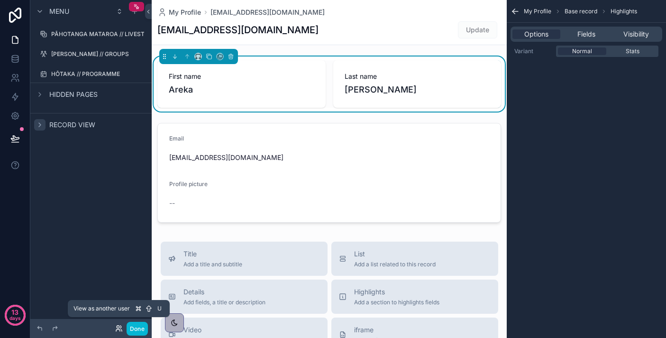
click at [117, 330] on icon at bounding box center [119, 328] width 8 height 8
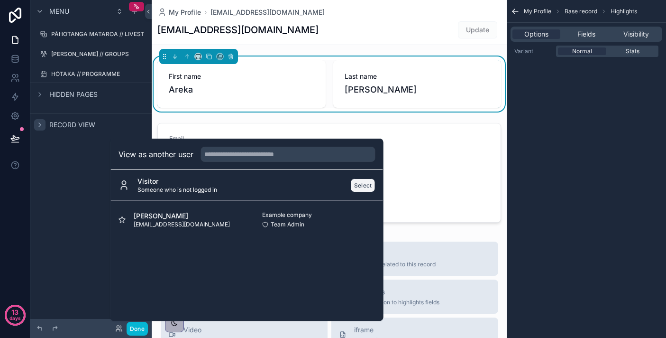
click at [358, 183] on button "Select" at bounding box center [363, 185] width 25 height 14
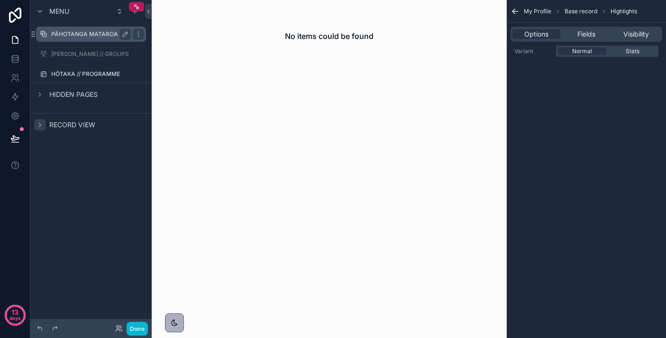
click at [104, 37] on label "PĀHOTANGA MATAROA // LIVESTREAM" at bounding box center [106, 34] width 110 height 8
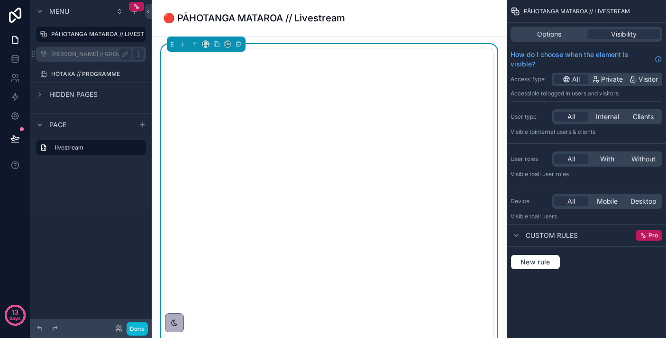
click at [99, 56] on label "[PERSON_NAME] // GROUPS" at bounding box center [90, 54] width 78 height 8
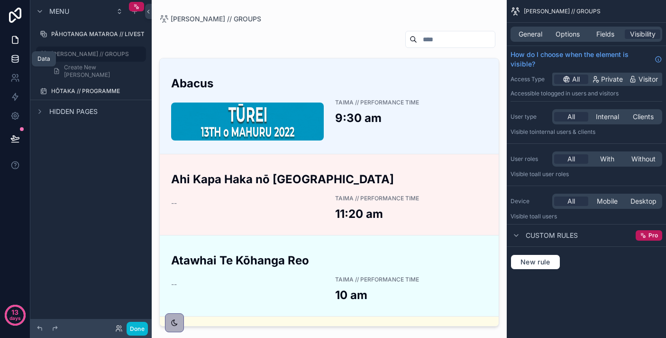
click at [11, 61] on icon at bounding box center [14, 58] width 9 height 9
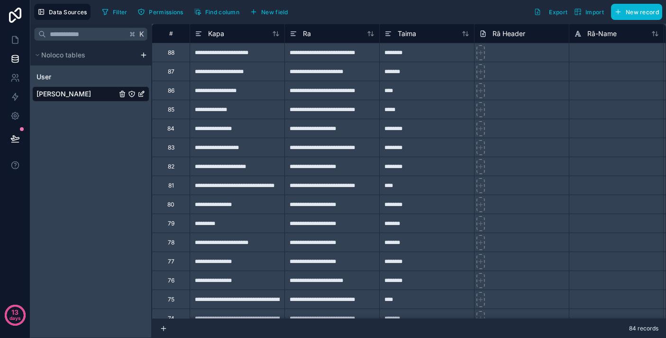
click at [134, 93] on icon "Ngā Kapa" at bounding box center [132, 94] width 8 height 8
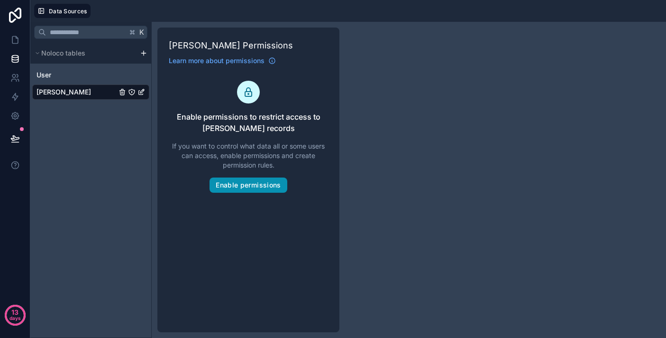
click at [266, 182] on button "Enable permissions" at bounding box center [248, 184] width 77 height 15
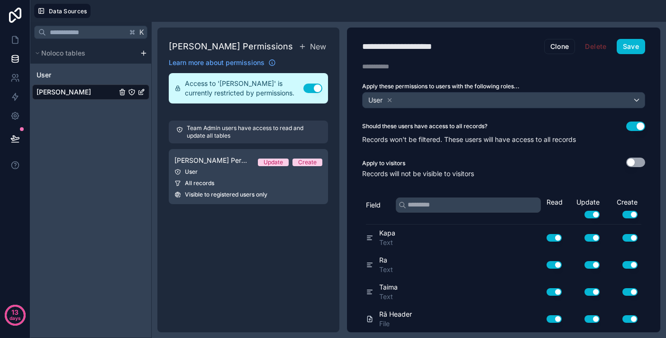
click at [314, 89] on button "Use setting" at bounding box center [312, 87] width 19 height 9
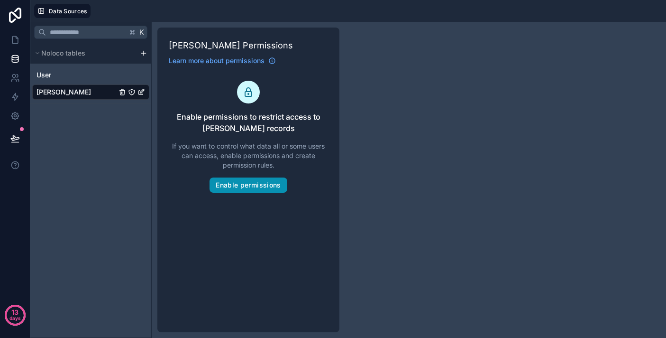
click at [254, 182] on button "Enable permissions" at bounding box center [248, 184] width 77 height 15
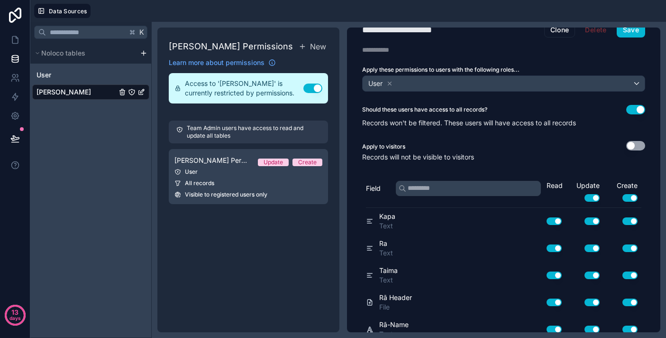
scroll to position [19, 0]
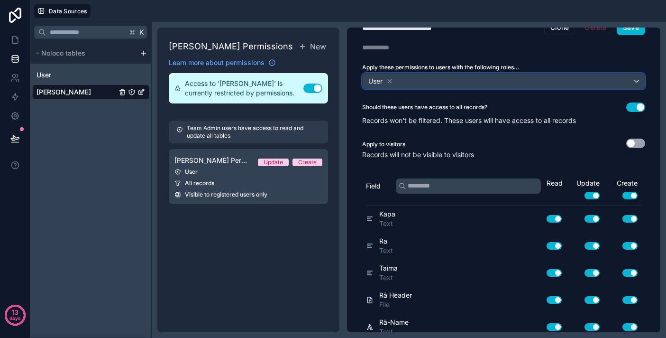
click at [538, 80] on div "User" at bounding box center [504, 81] width 282 height 15
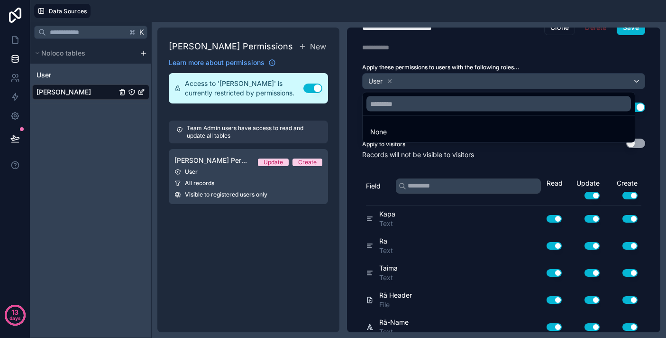
click at [484, 149] on div at bounding box center [333, 169] width 666 height 338
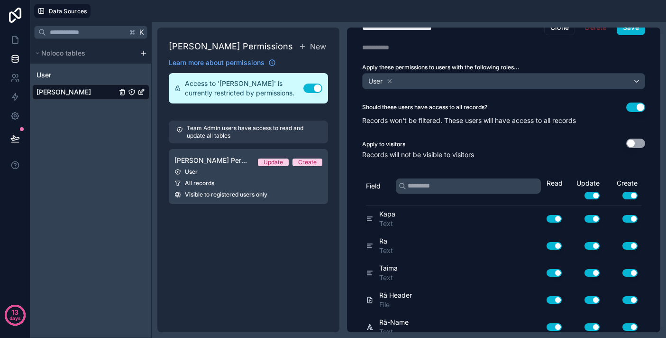
click at [266, 131] on p "Team Admin users have access to read and update all tables" at bounding box center [254, 131] width 134 height 15
click at [315, 91] on button "Use setting" at bounding box center [312, 87] width 19 height 9
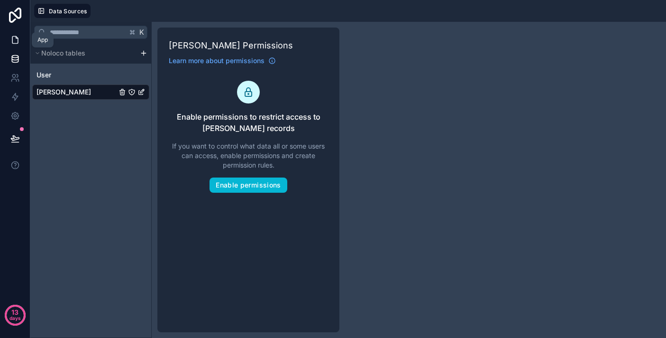
click at [13, 44] on icon at bounding box center [14, 39] width 9 height 9
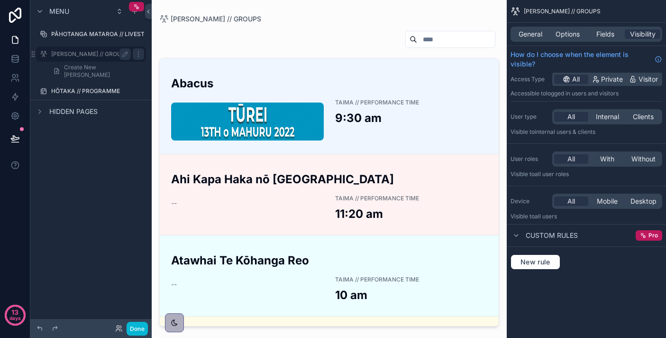
click at [102, 52] on label "[PERSON_NAME] // GROUPS" at bounding box center [90, 54] width 78 height 8
click at [606, 32] on span "Fields" at bounding box center [606, 33] width 18 height 9
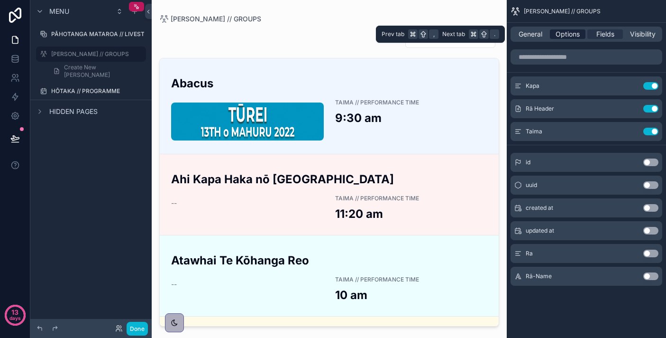
click at [570, 34] on span "Options" at bounding box center [568, 33] width 24 height 9
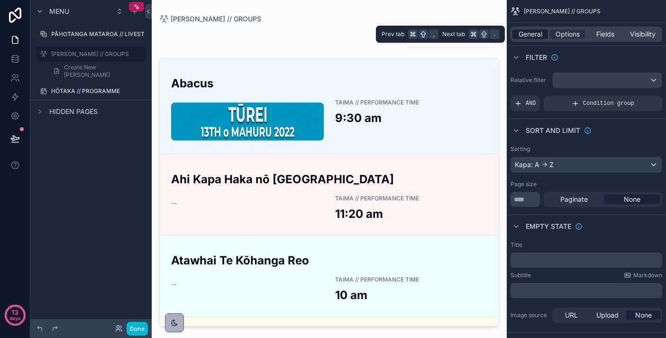
click at [529, 32] on span "General" at bounding box center [531, 33] width 24 height 9
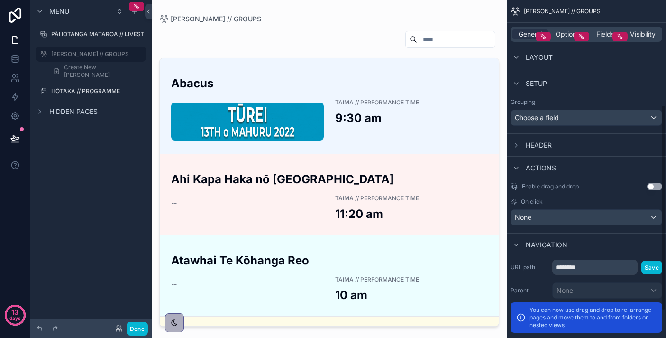
scroll to position [169, 0]
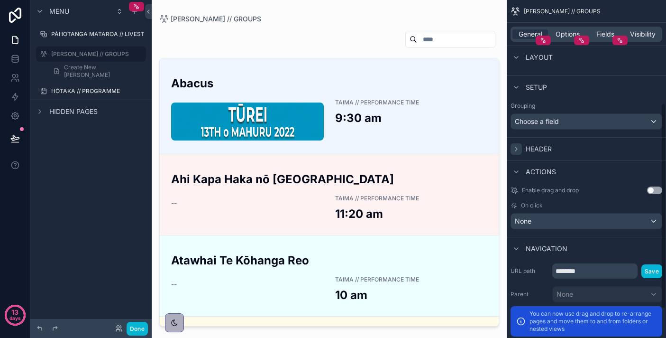
click at [519, 143] on div "scrollable content" at bounding box center [516, 148] width 11 height 11
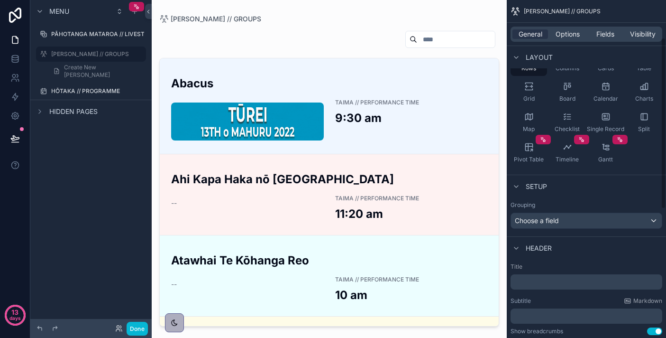
scroll to position [69, 0]
click at [562, 230] on div "Grouping Choose a field" at bounding box center [586, 215] width 159 height 35
click at [562, 222] on div "Choose a field" at bounding box center [586, 221] width 151 height 15
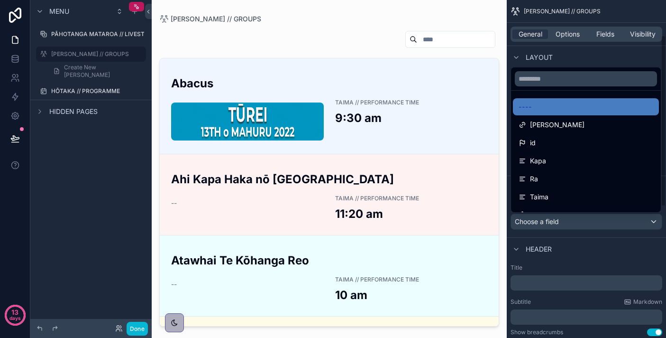
click at [581, 268] on div "scrollable content" at bounding box center [333, 169] width 666 height 338
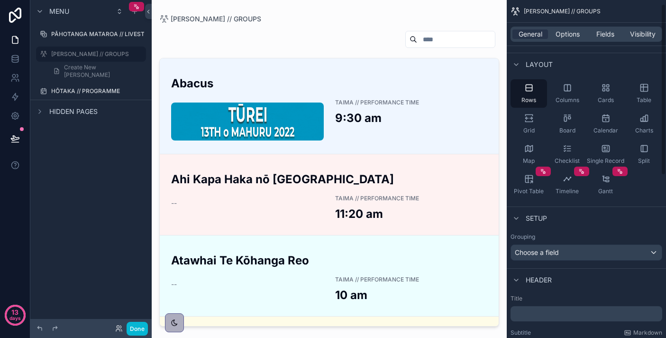
scroll to position [0, 0]
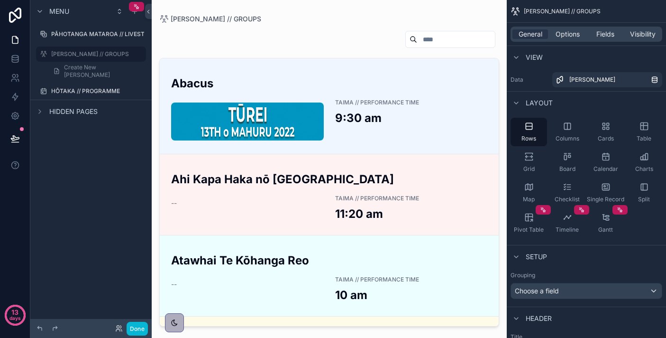
click at [536, 57] on span "View" at bounding box center [534, 57] width 17 height 9
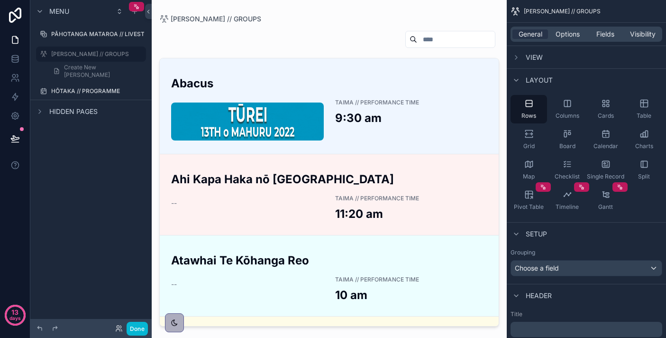
click at [536, 57] on span "View" at bounding box center [534, 57] width 17 height 9
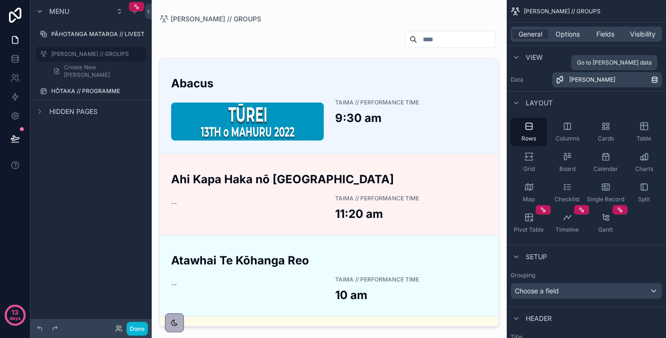
click at [580, 82] on span "[PERSON_NAME]" at bounding box center [593, 80] width 46 height 8
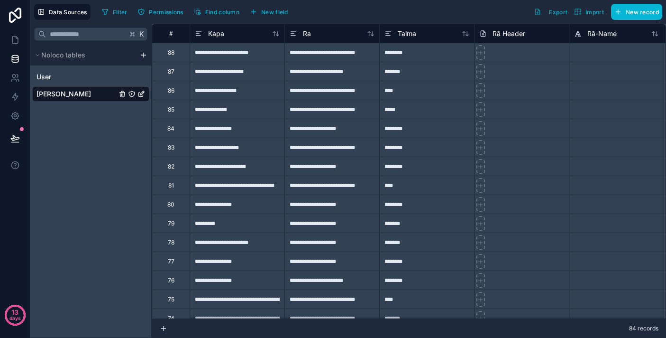
click at [132, 92] on icon "Ngā Kapa" at bounding box center [132, 94] width 8 height 8
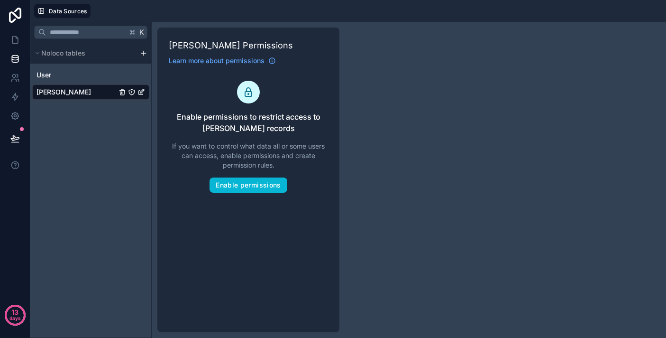
click at [244, 94] on icon at bounding box center [248, 91] width 11 height 11
click at [6, 136] on button at bounding box center [15, 138] width 21 height 27
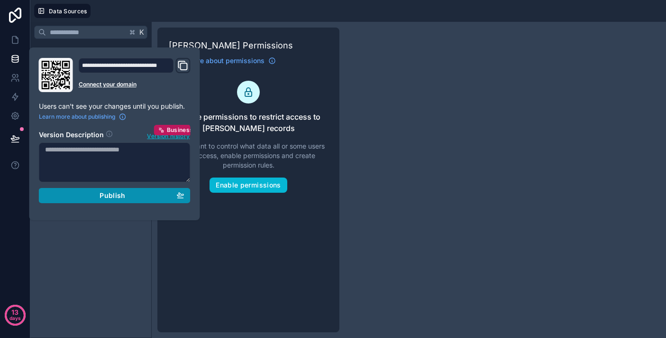
click at [106, 192] on span "Publish" at bounding box center [113, 195] width 26 height 9
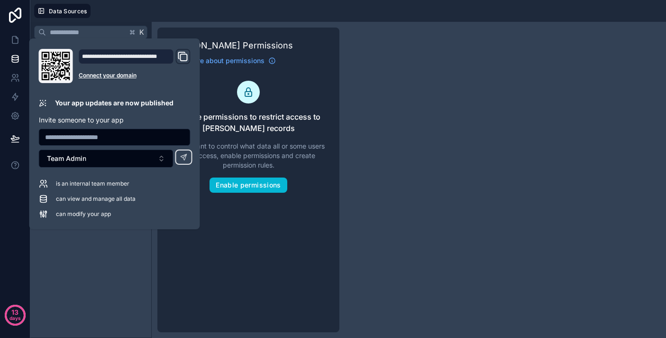
click at [183, 59] on icon "Domain and Custom Link" at bounding box center [182, 56] width 11 height 11
